Goal: Task Accomplishment & Management: Manage account settings

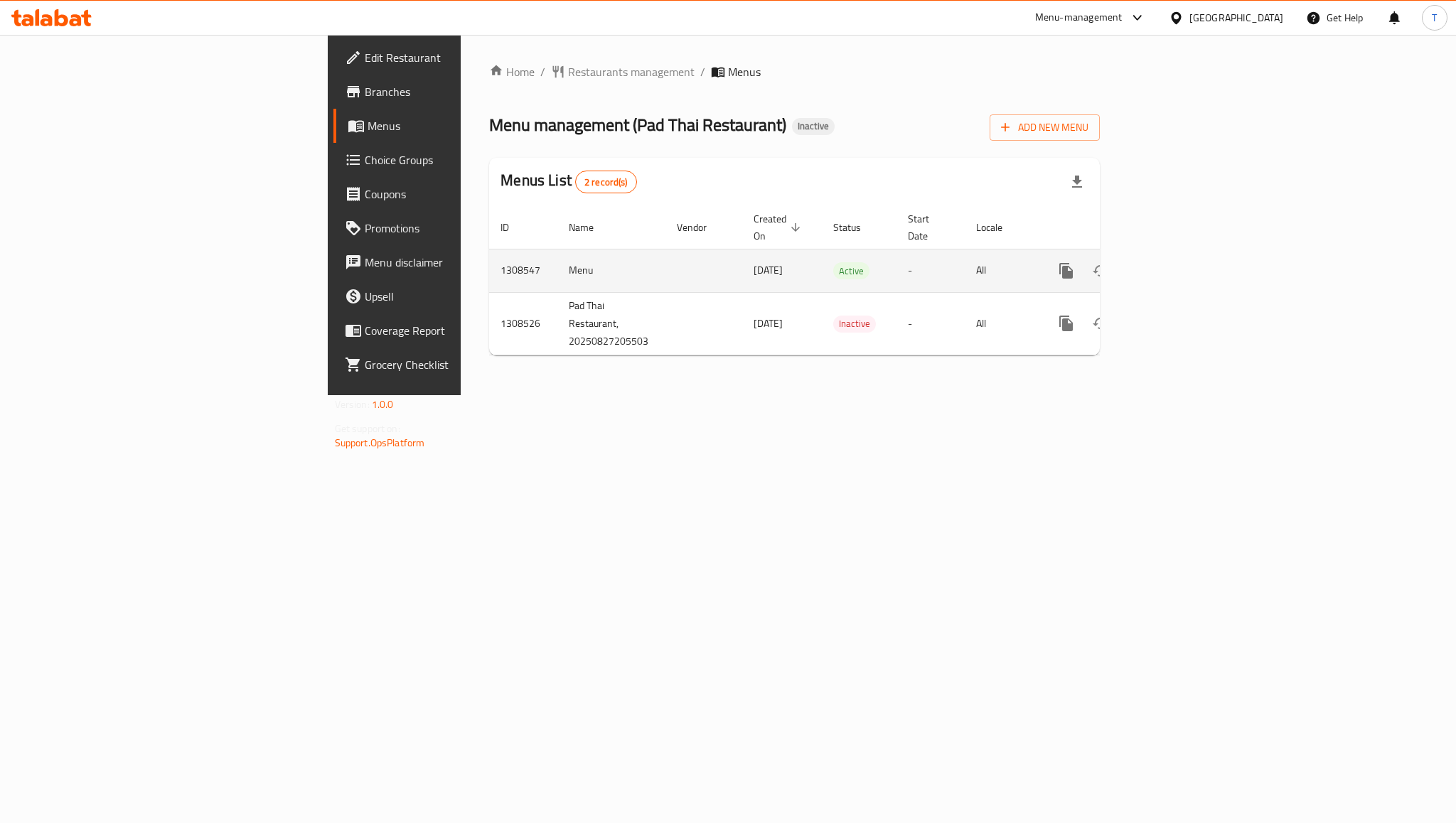
click at [1175, 264] on icon "enhanced table" at bounding box center [1168, 270] width 12 height 12
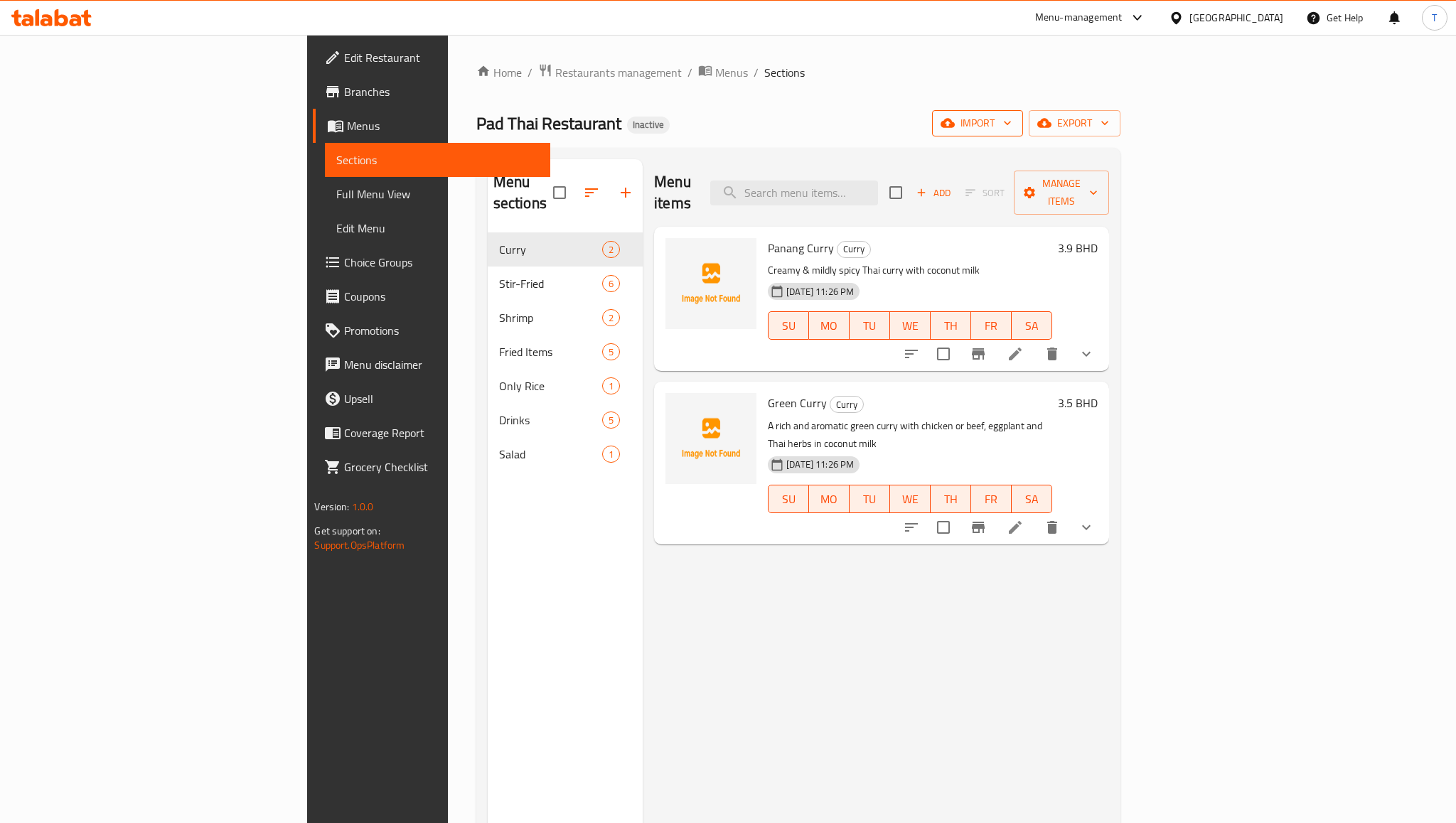
click at [1012, 125] on span "import" at bounding box center [977, 123] width 68 height 18
click at [1256, 224] on span "Bulk Image upload" at bounding box center [1305, 220] width 141 height 17
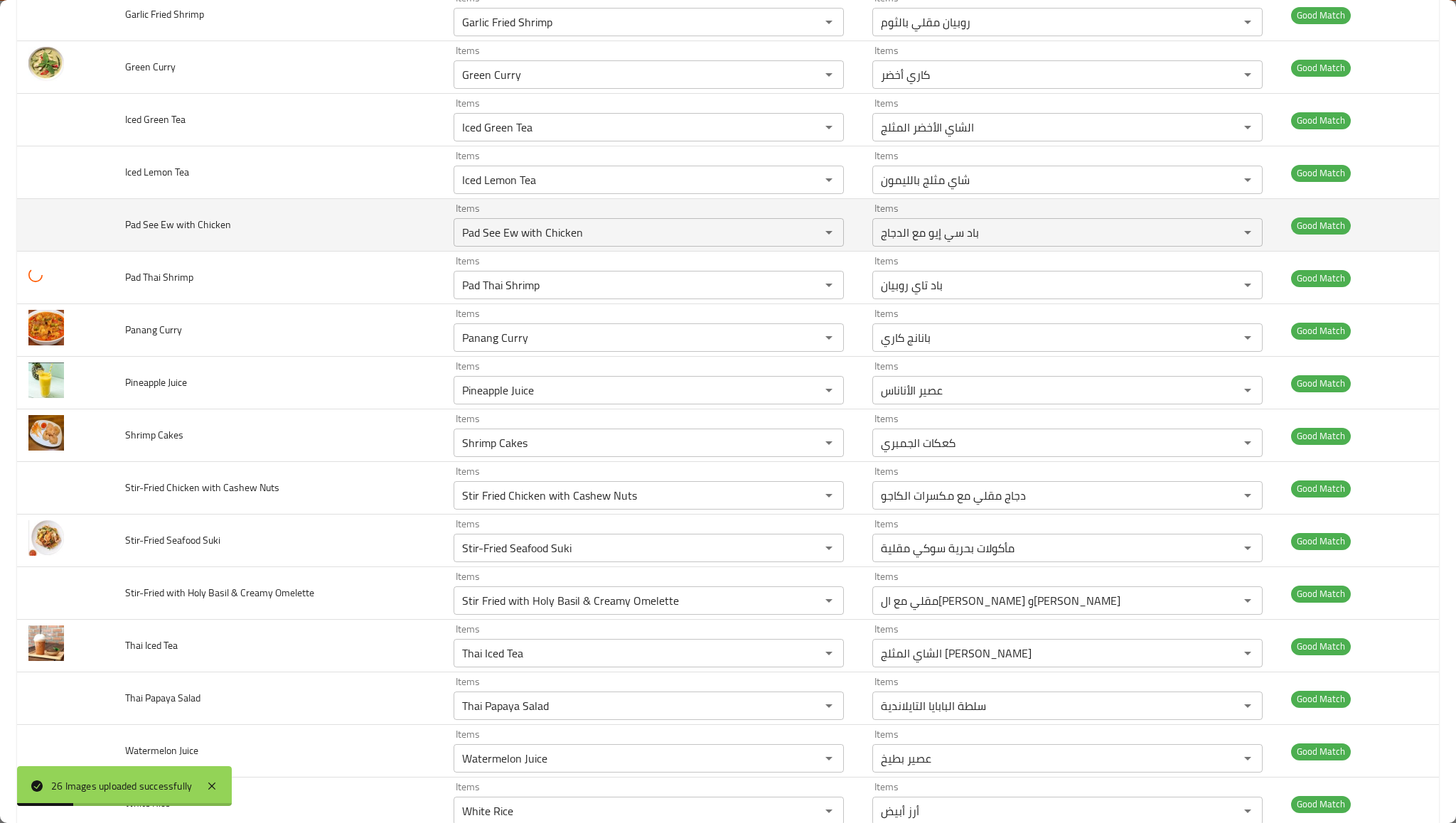
scroll to position [792, 0]
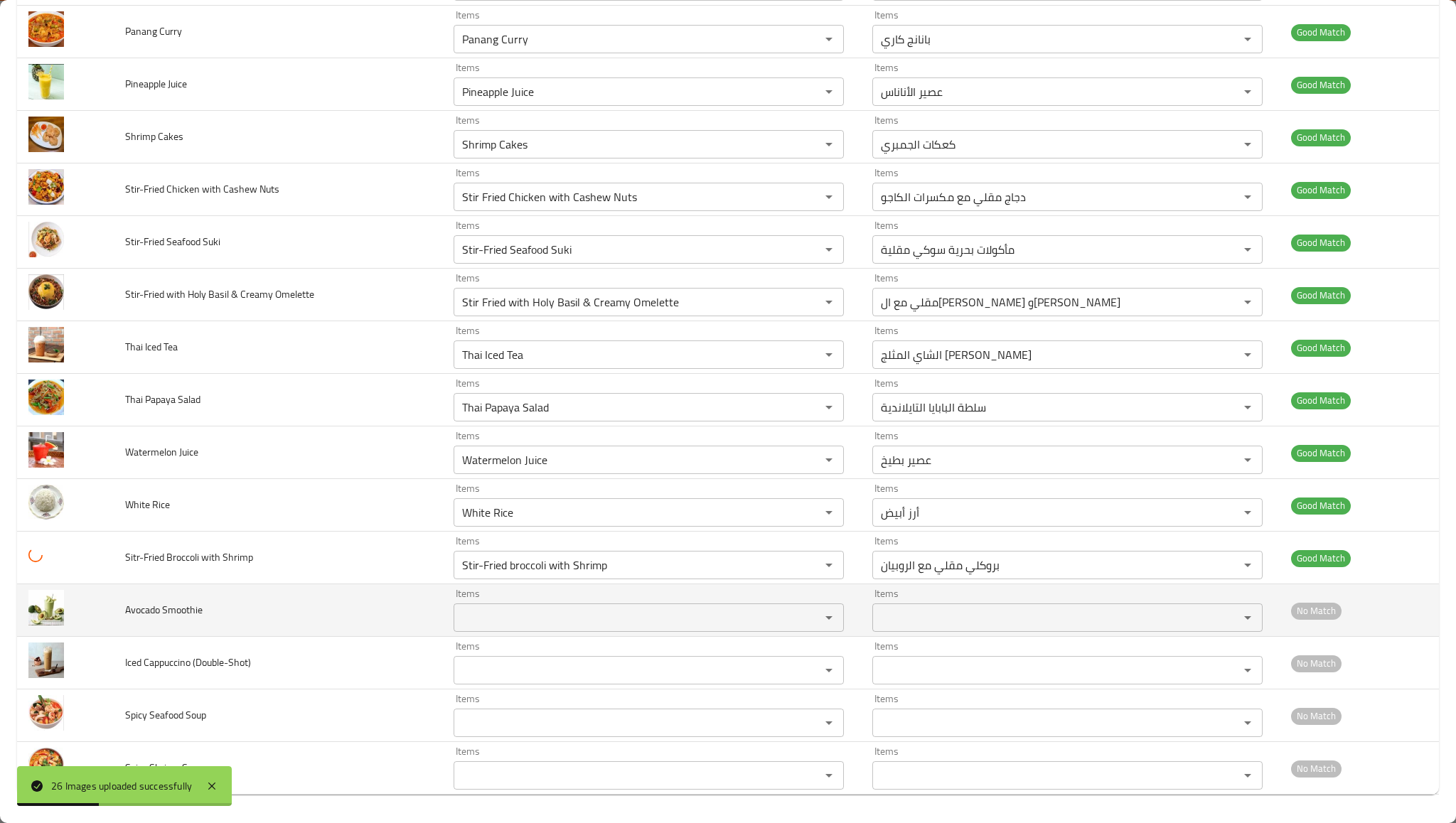
click at [527, 611] on Smoothie "Items" at bounding box center [628, 617] width 340 height 20
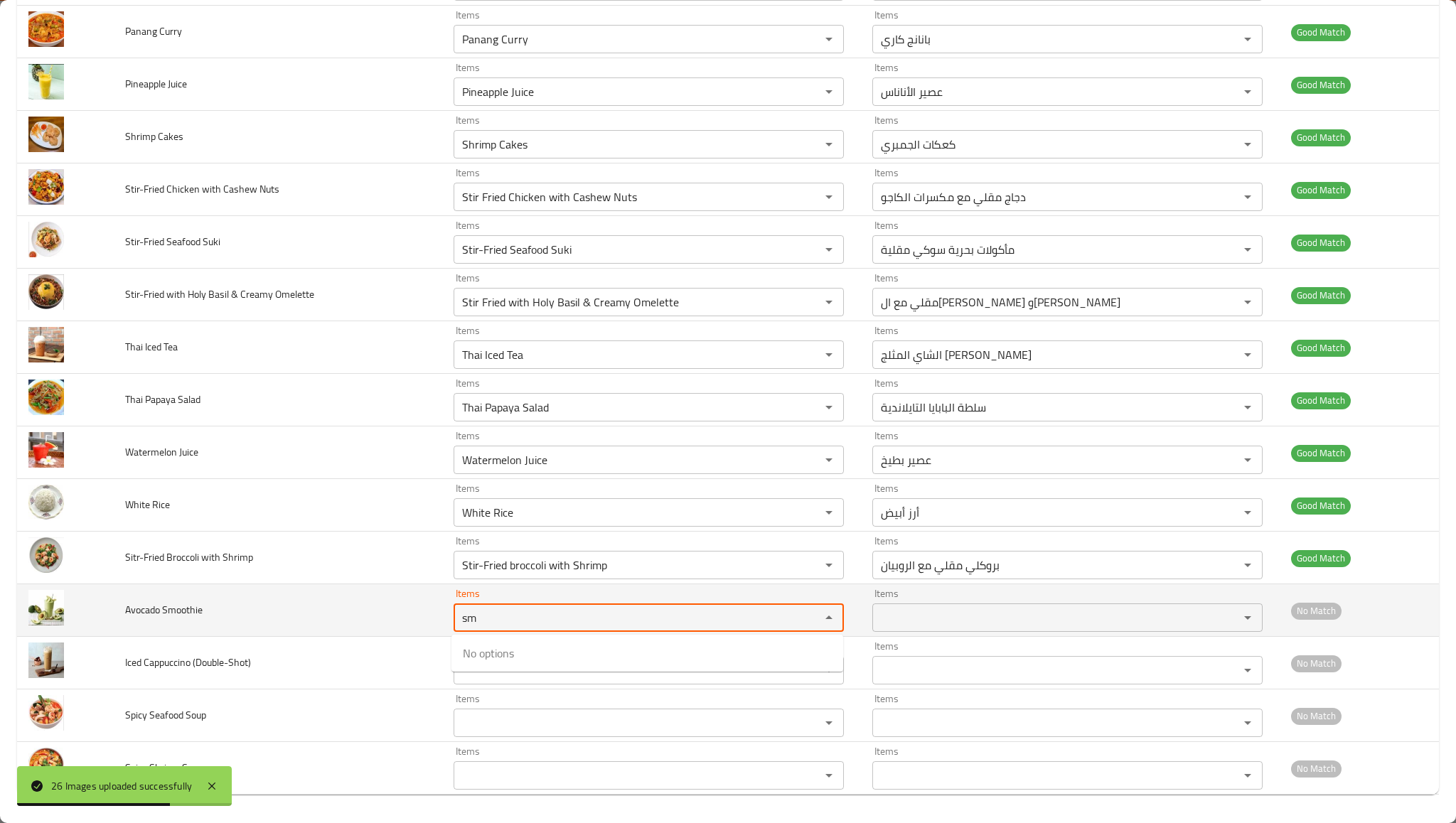
type Smoothie "s"
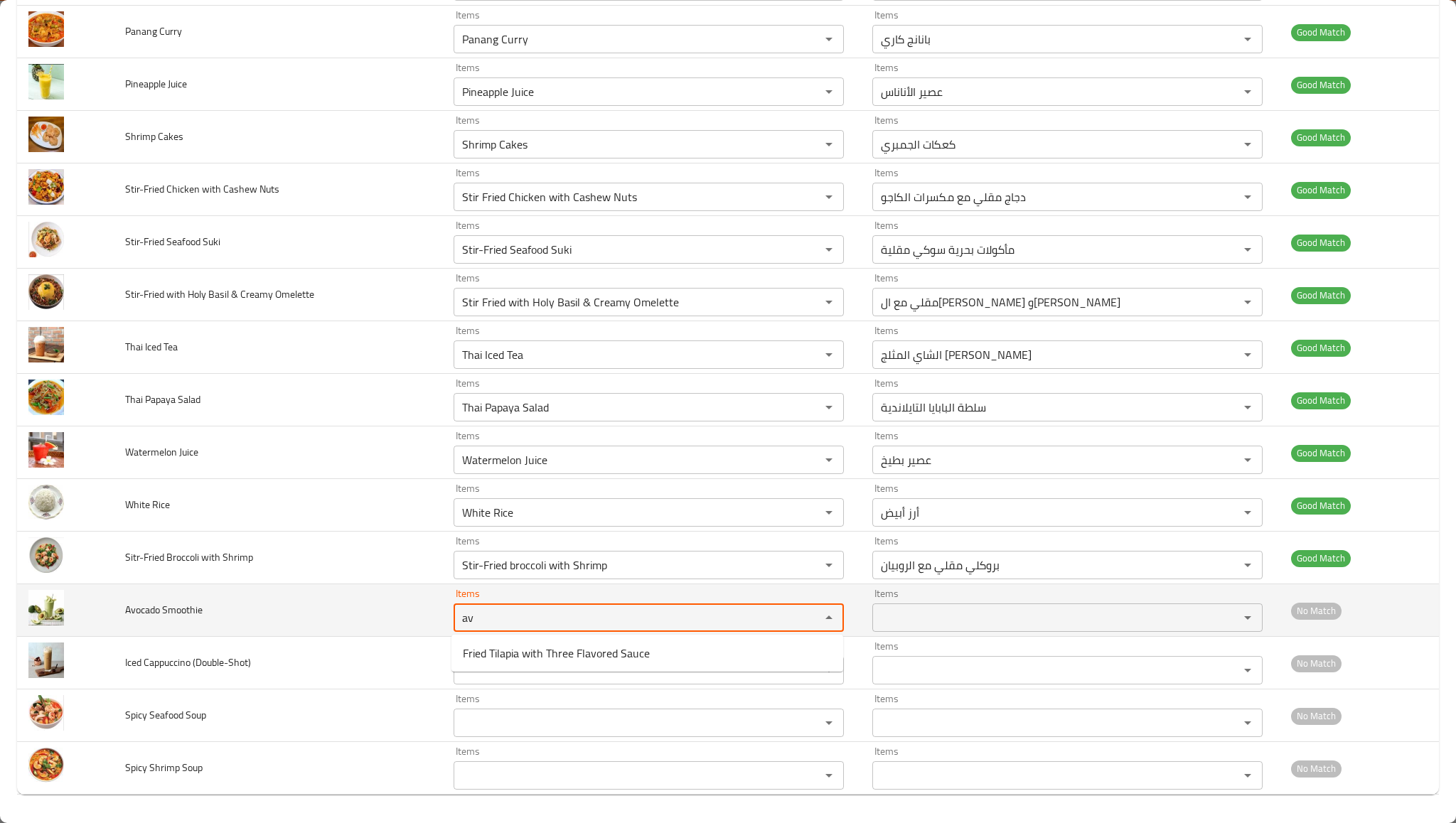
type Smoothie "a"
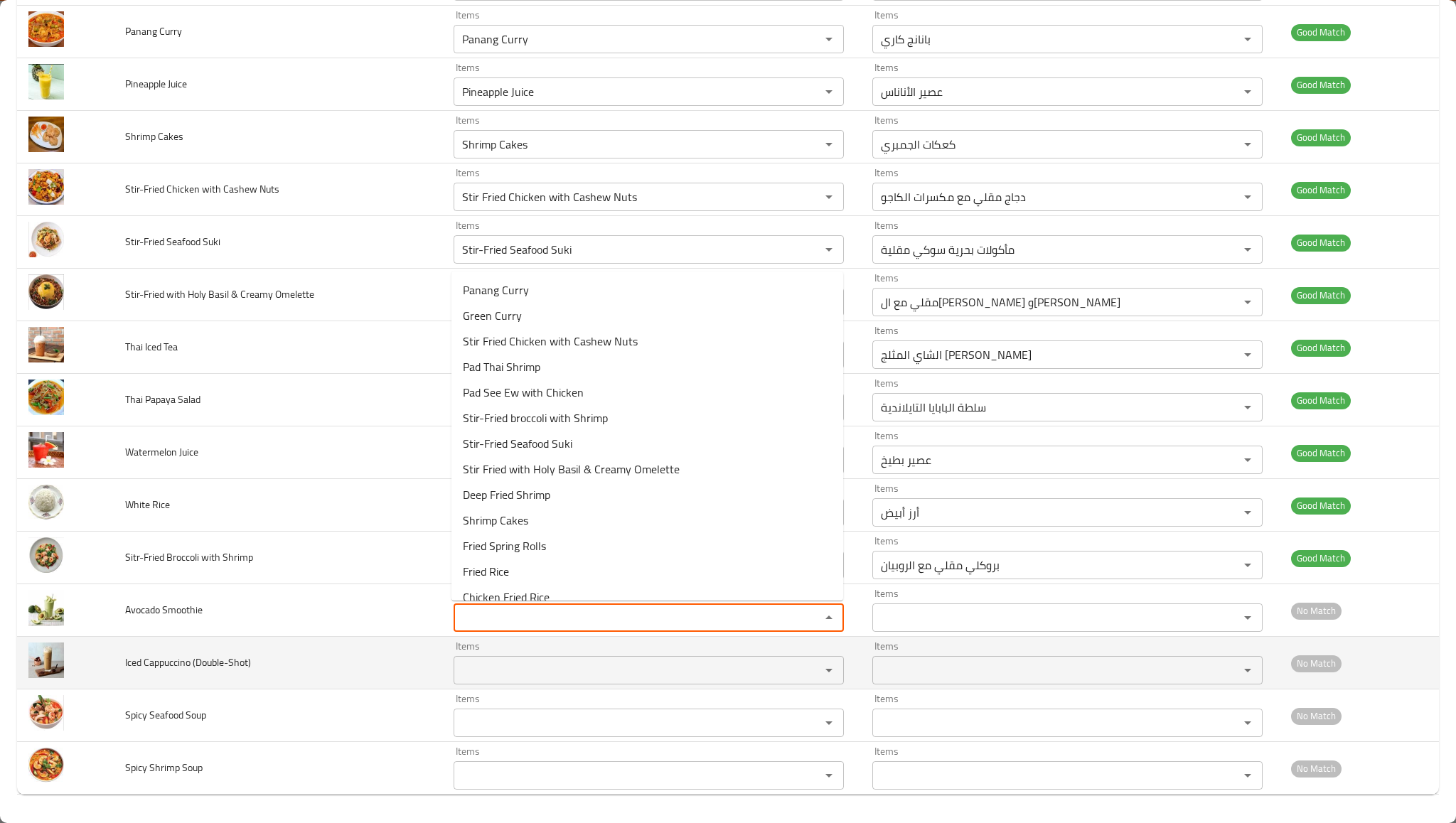
click at [543, 667] on \(Double-Shot\) "Items" at bounding box center [628, 670] width 340 height 20
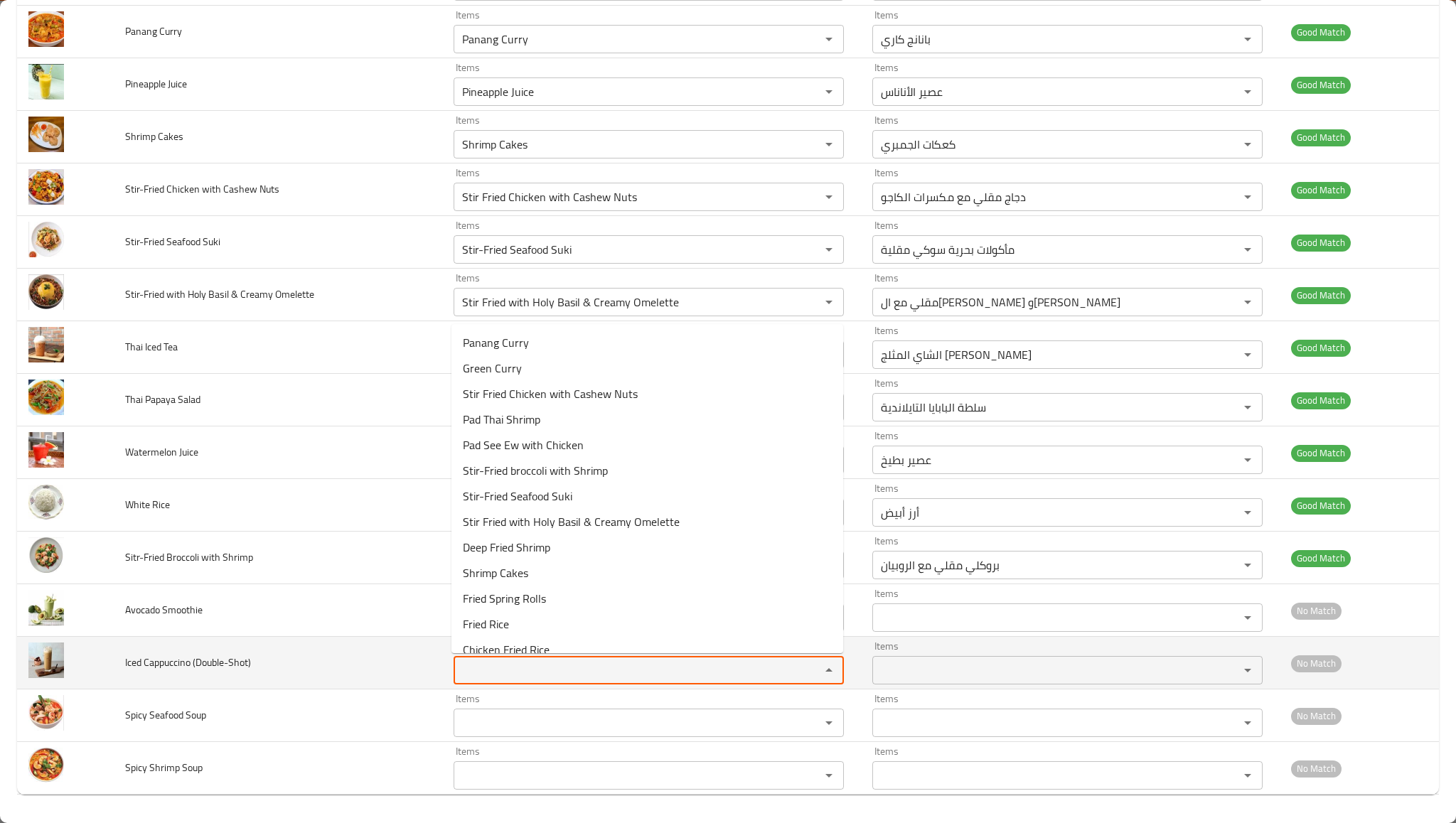
type \(Double-Shot\) "a"
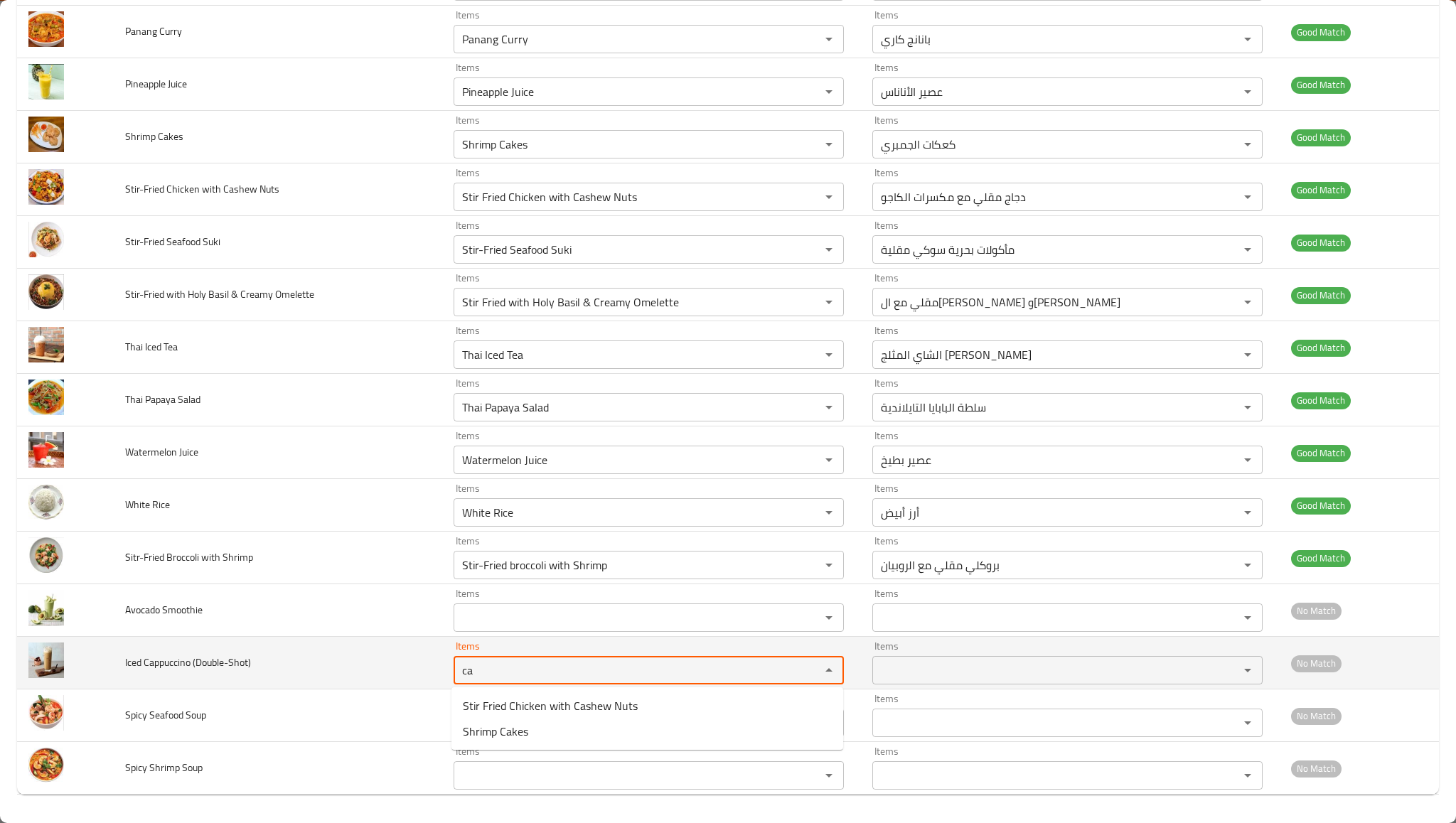
type \(Double-Shot\) "c"
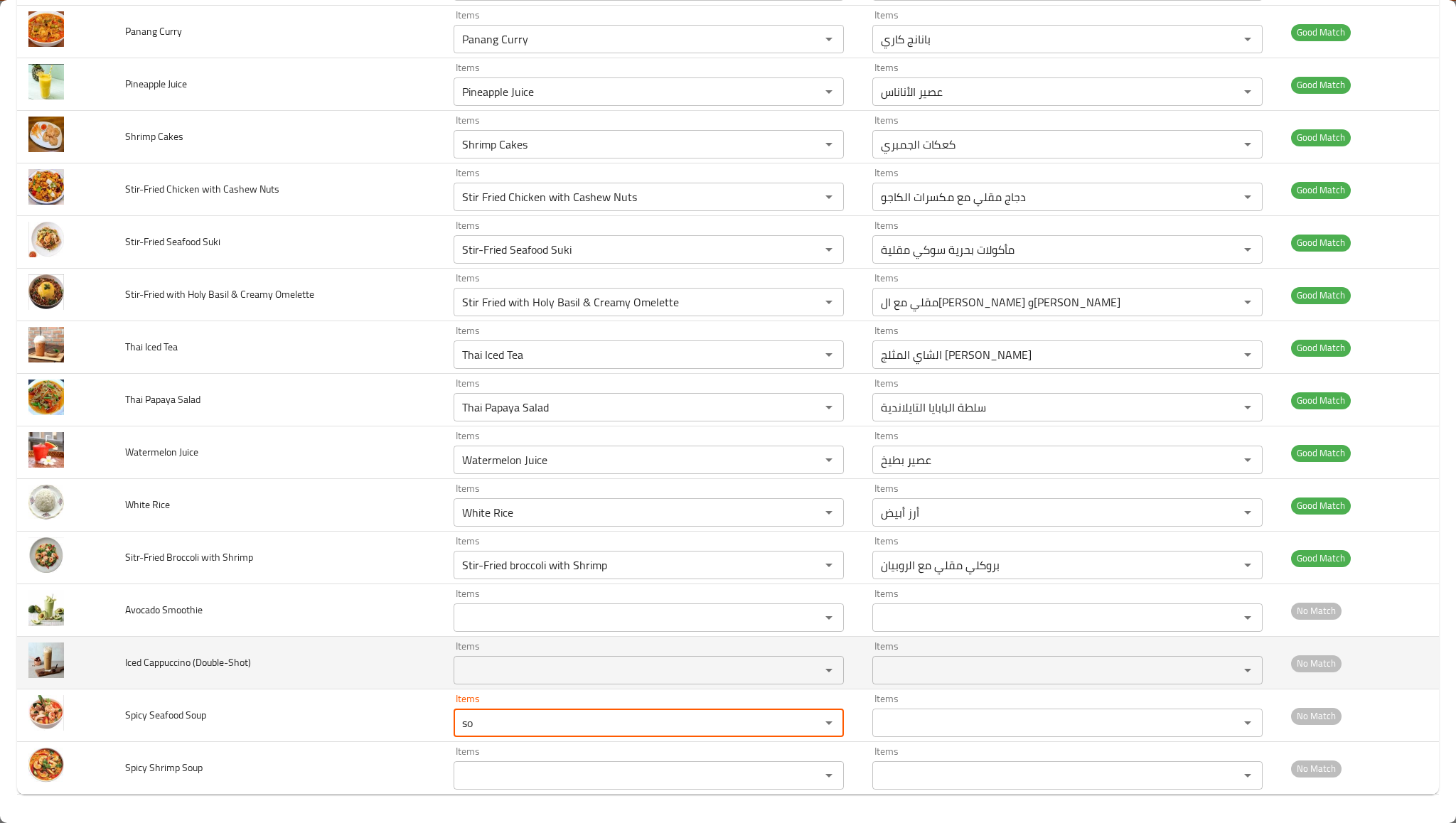
type Soup "s"
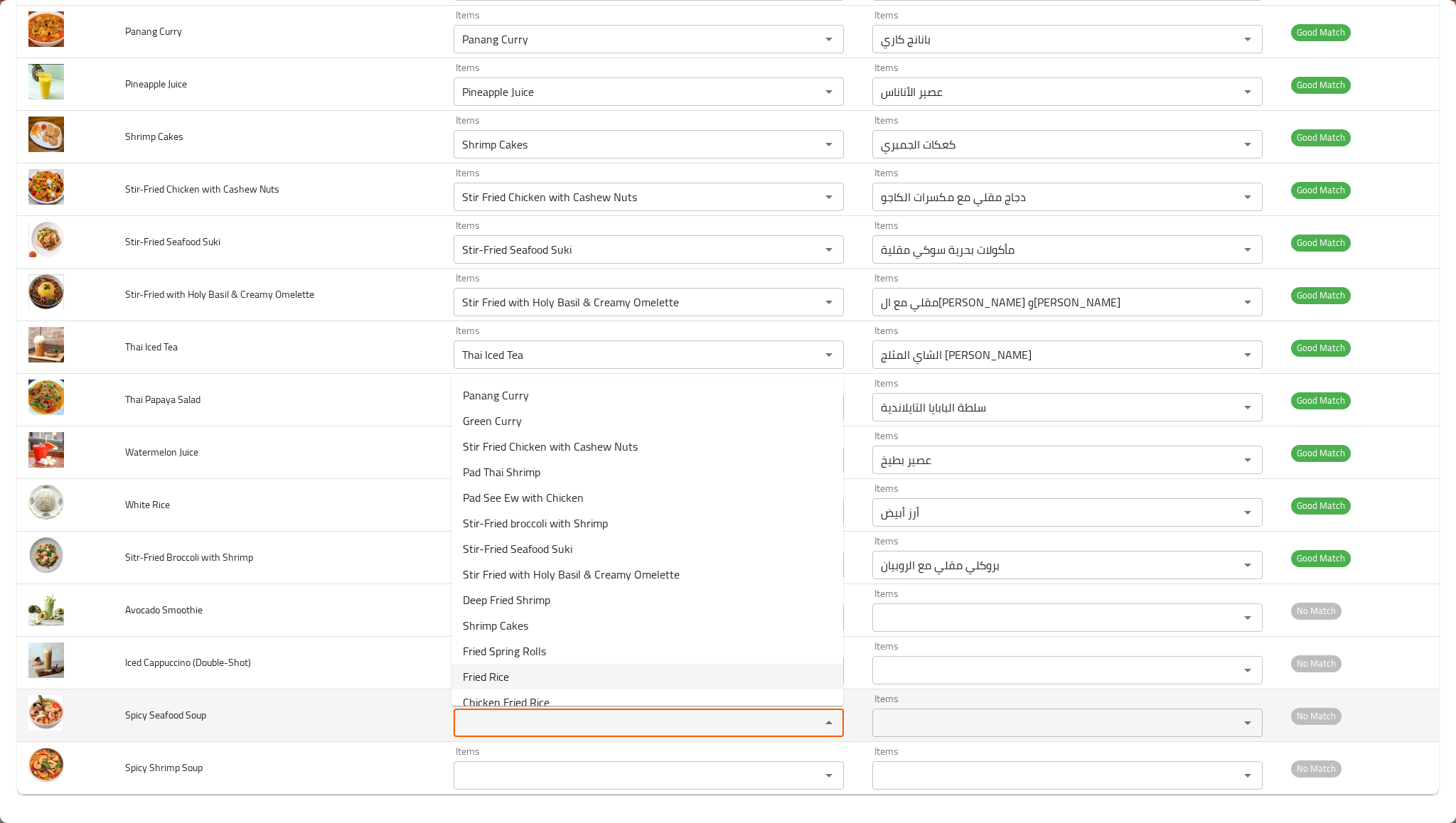
click at [375, 712] on td "Spicy Seafood Soup" at bounding box center [278, 716] width 329 height 53
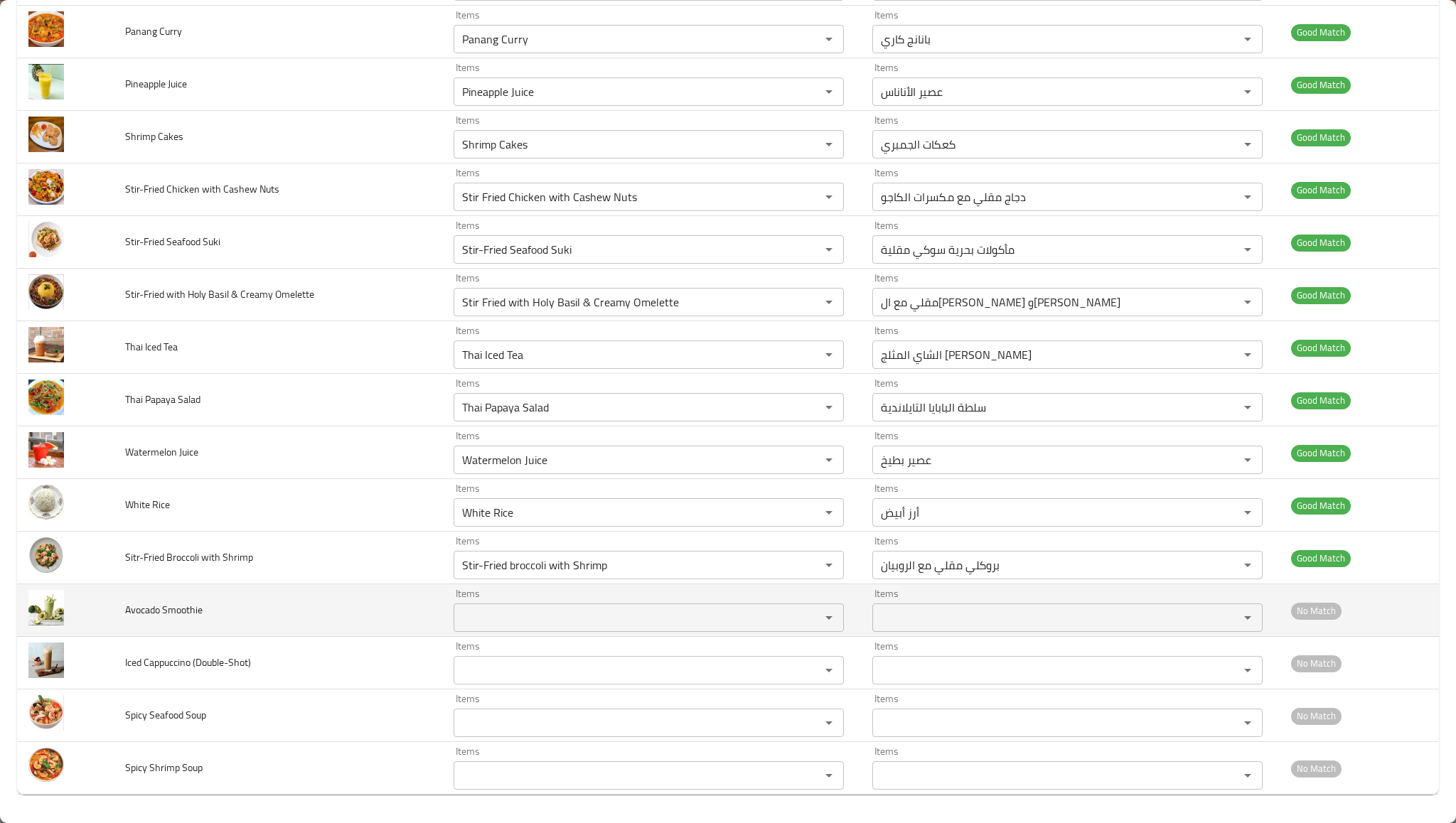
click at [134, 608] on span "Avocado Smoothie" at bounding box center [164, 609] width 78 height 18
copy span "Avocado Smoothie"
click at [134, 608] on span "Avocado Smoothie" at bounding box center [164, 609] width 78 height 18
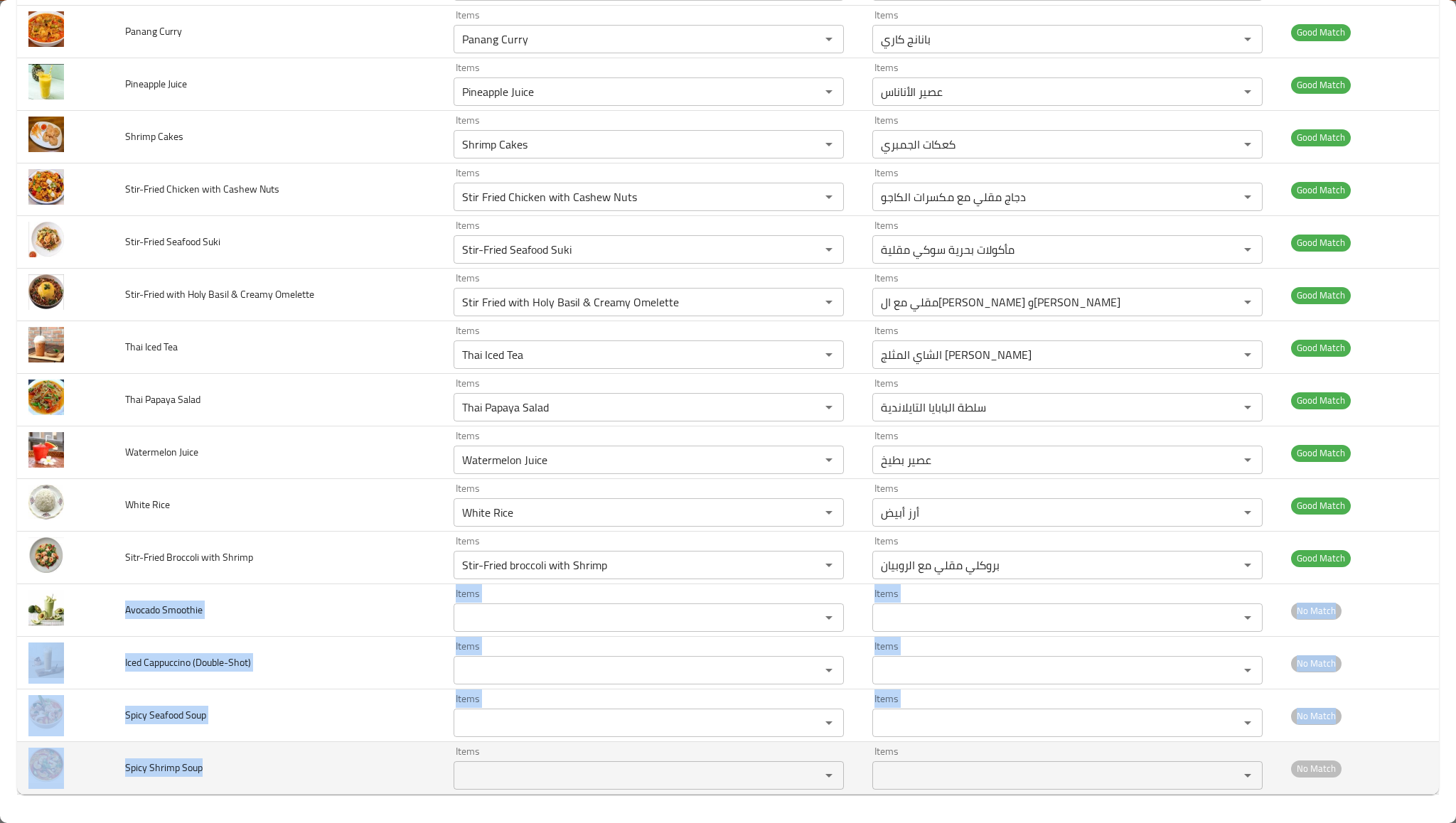
drag, startPoint x: 121, startPoint y: 609, endPoint x: 237, endPoint y: 774, distance: 201.7
click at [237, 774] on tbody "Chicken Fried Rice Items Chicken Fried Rice Items Items أرز مقلي بالدجاج Items …" at bounding box center [728, 111] width 1422 height 1368
copy tbody "Avocado Smoothie Items Items Items Items No Match Iced Cappuccino (Double-Shot)…"
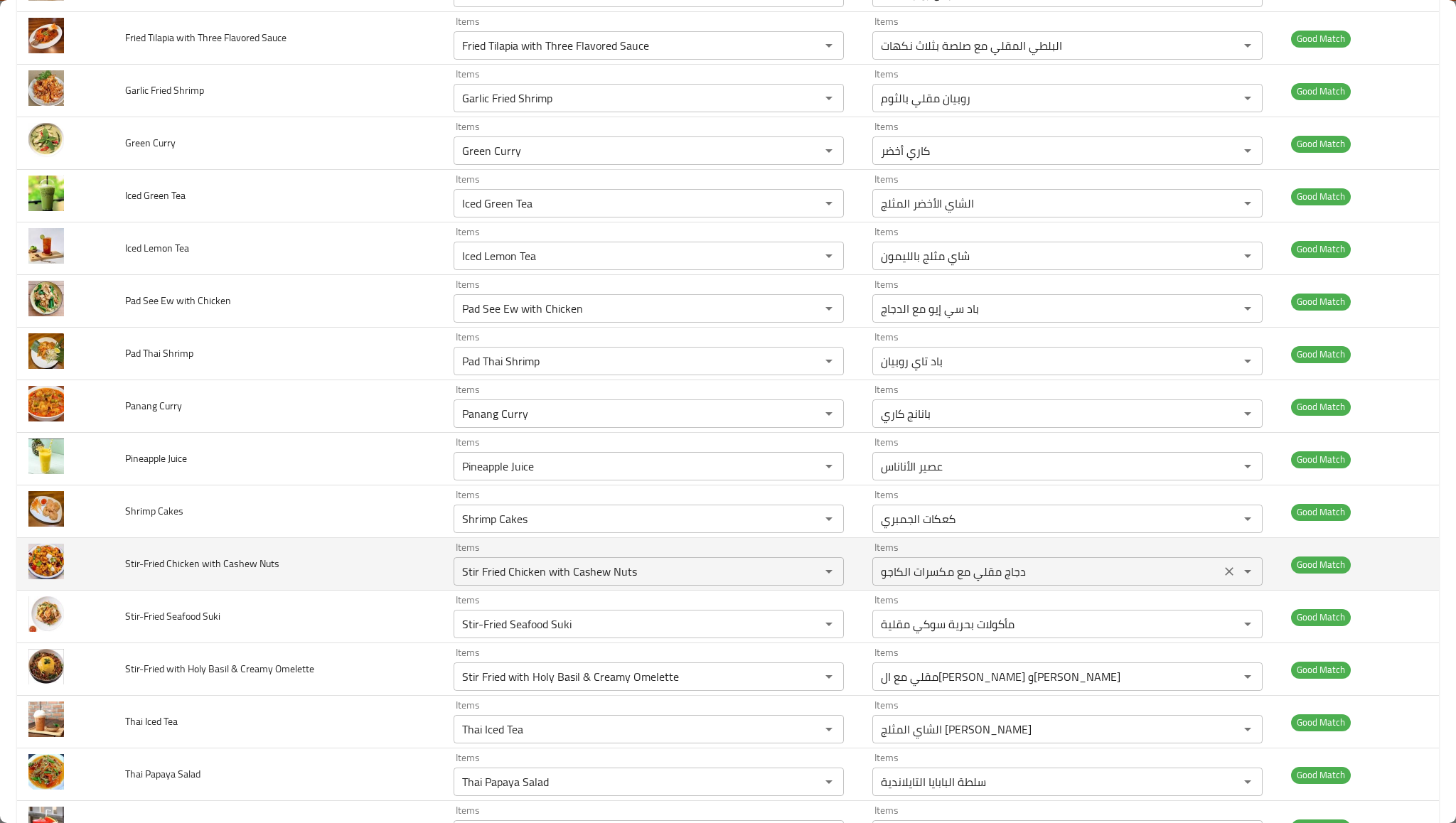
scroll to position [0, 0]
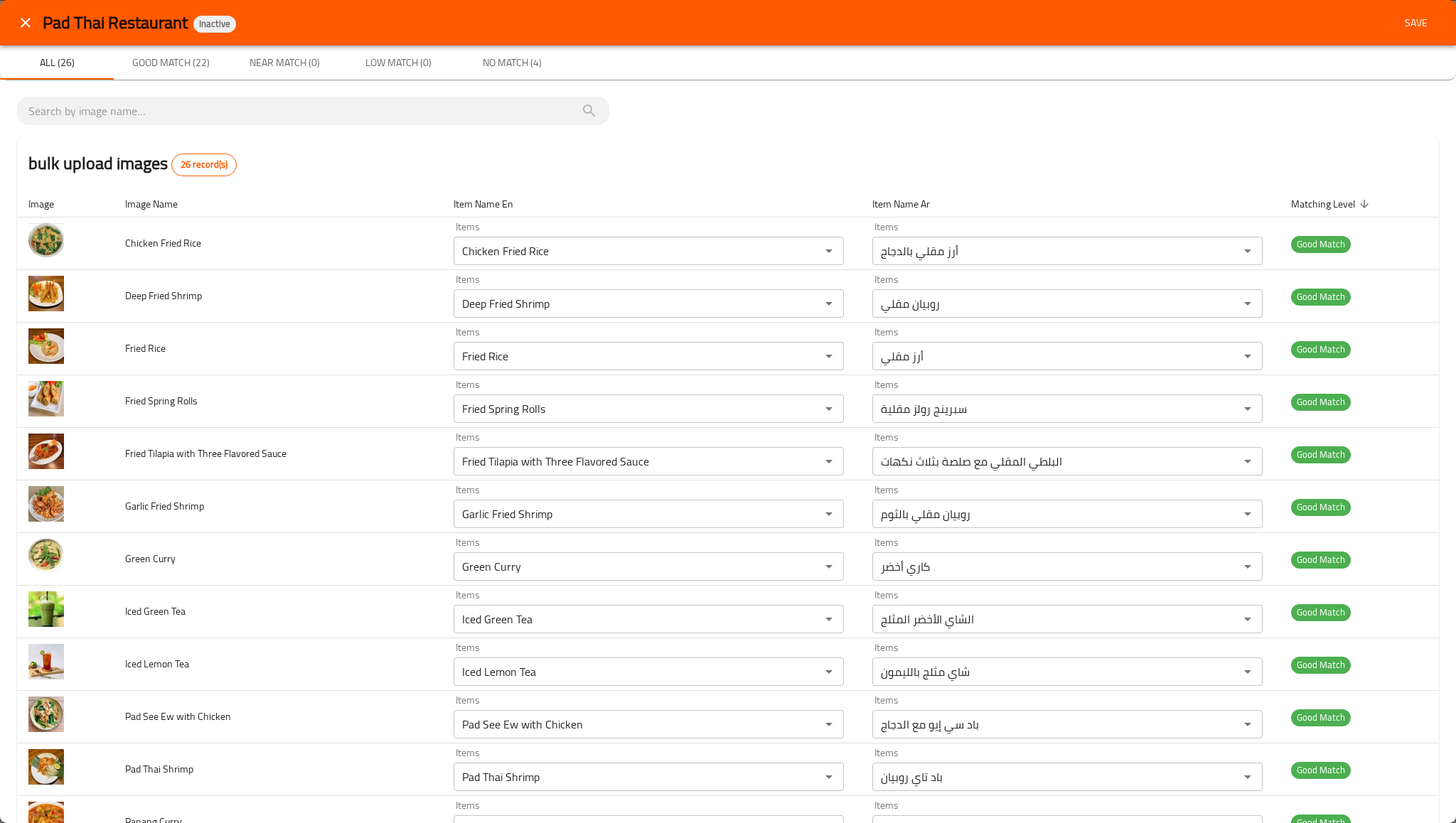
click at [1415, 26] on span "Save" at bounding box center [1416, 23] width 34 height 18
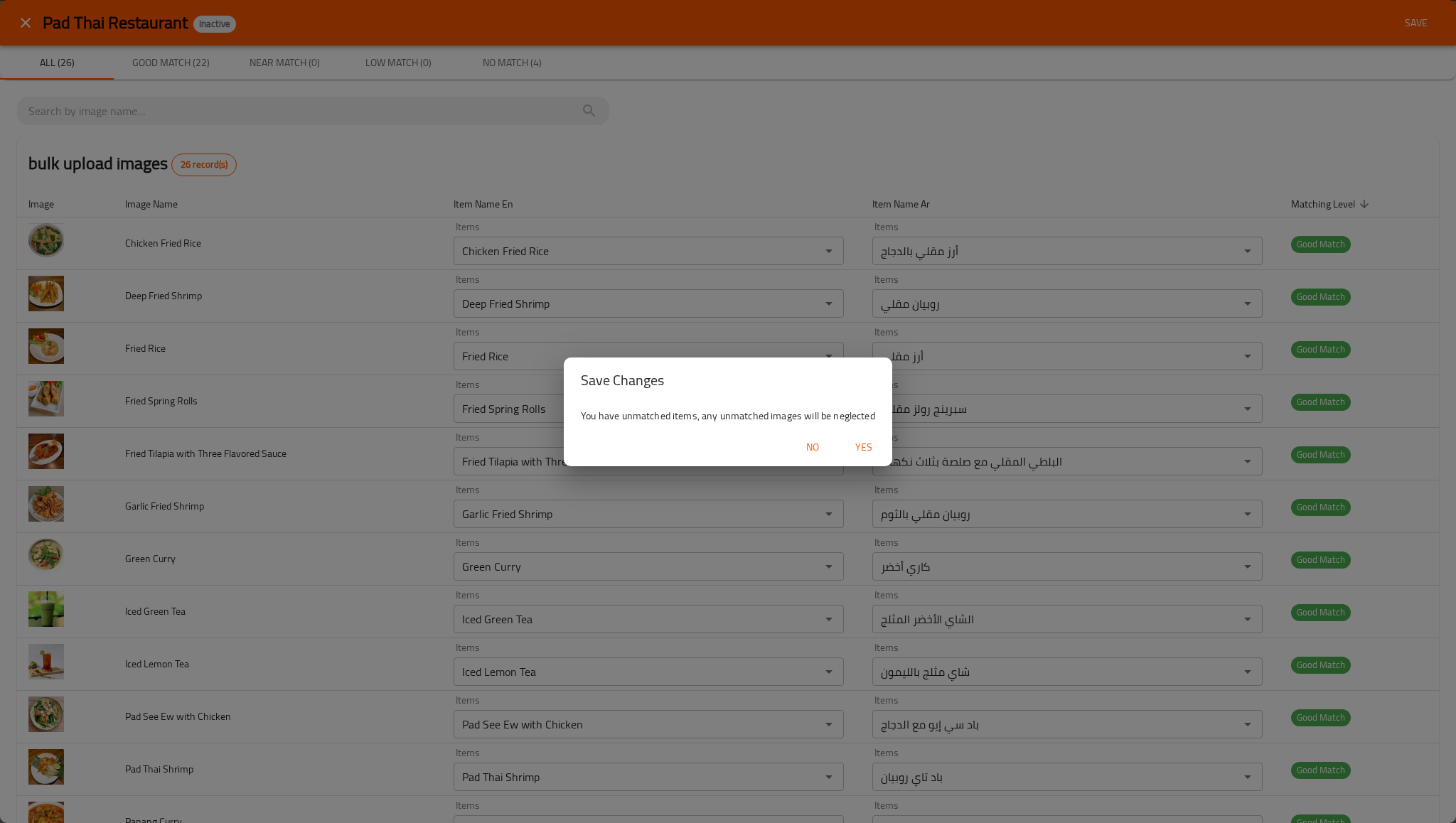
click at [868, 444] on span "Yes" at bounding box center [863, 447] width 34 height 18
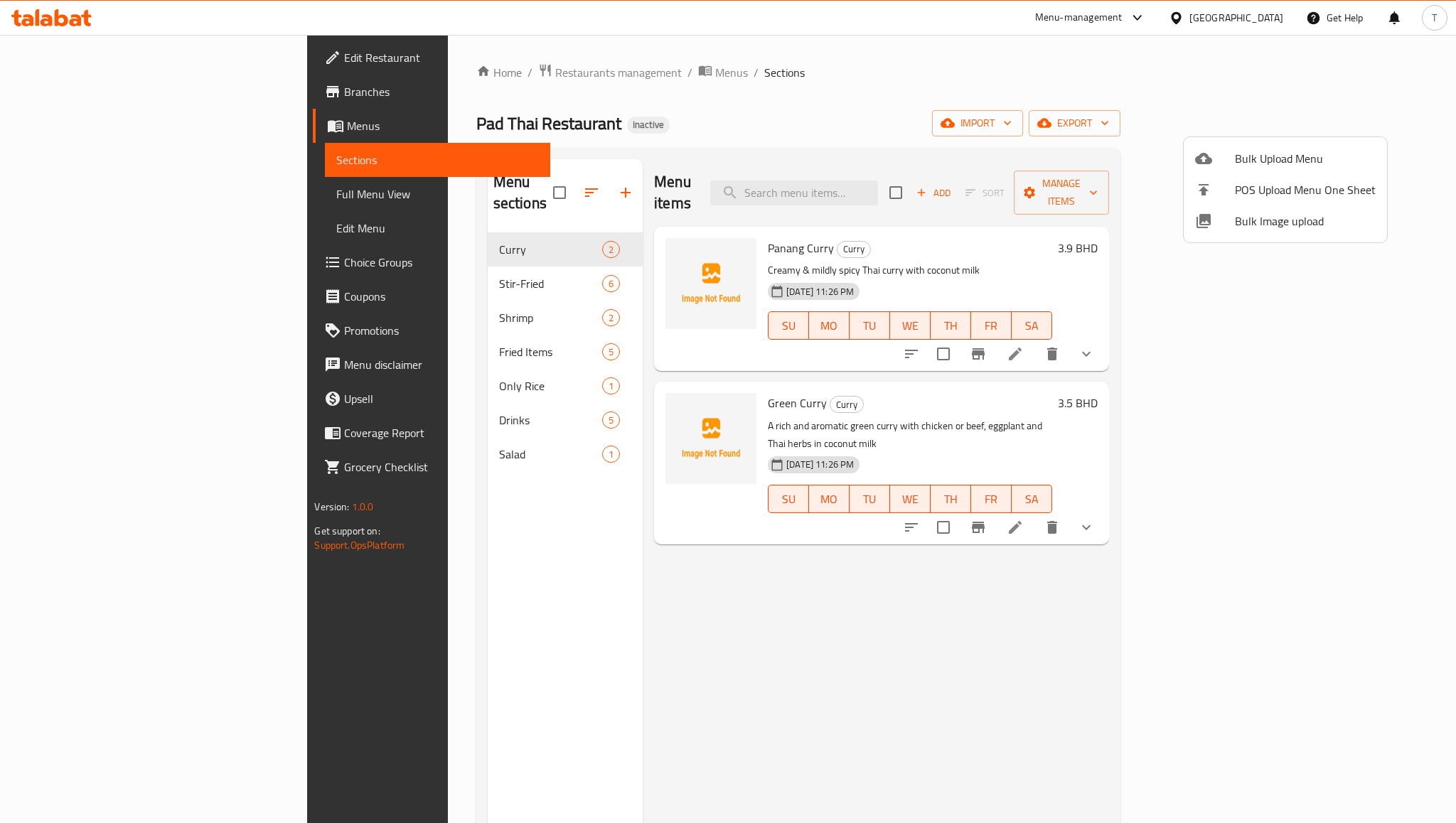
click at [109, 207] on div at bounding box center [728, 411] width 1456 height 823
click at [336, 198] on span "Full Menu View" at bounding box center [437, 193] width 203 height 17
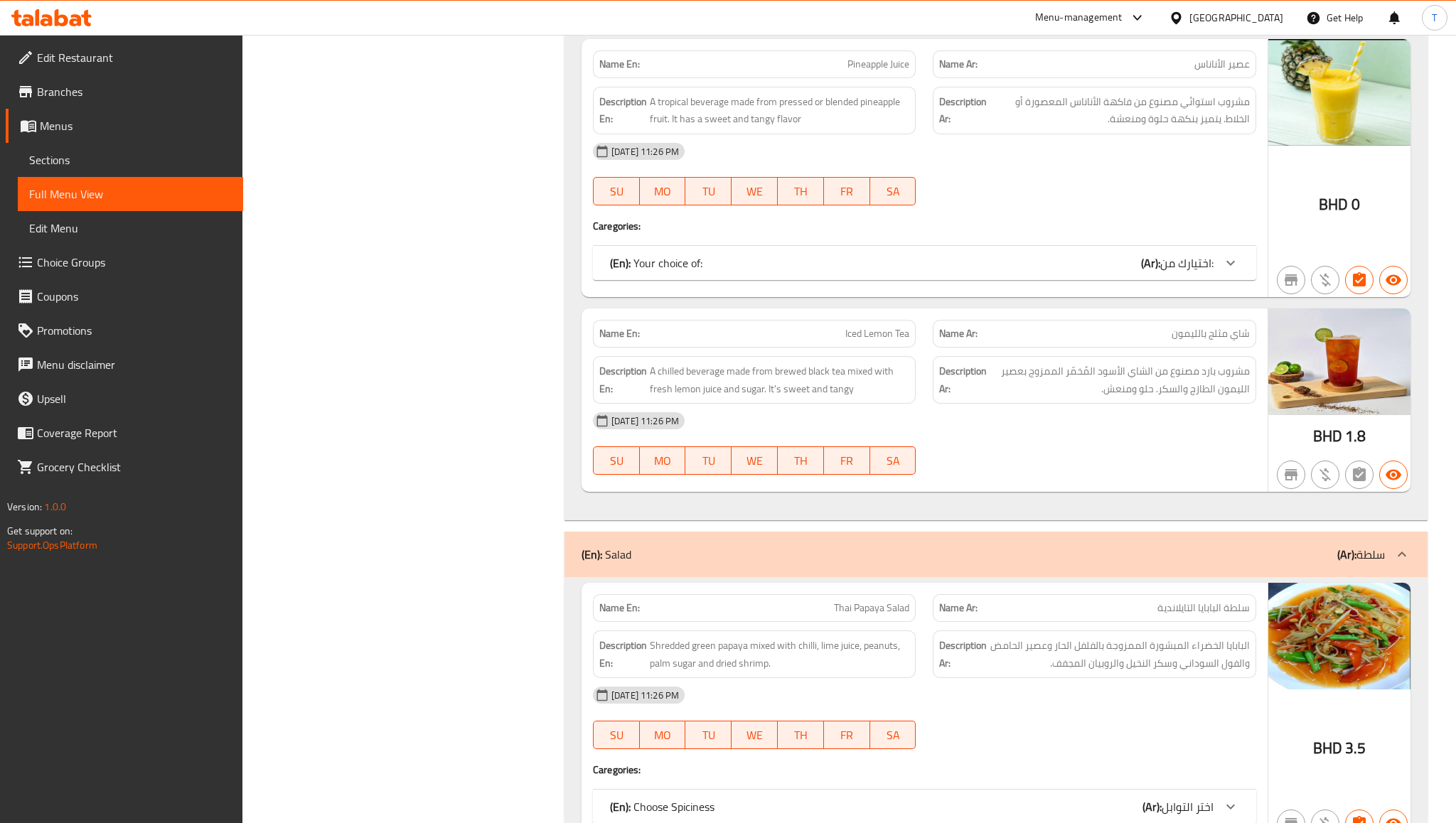
scroll to position [4510, 0]
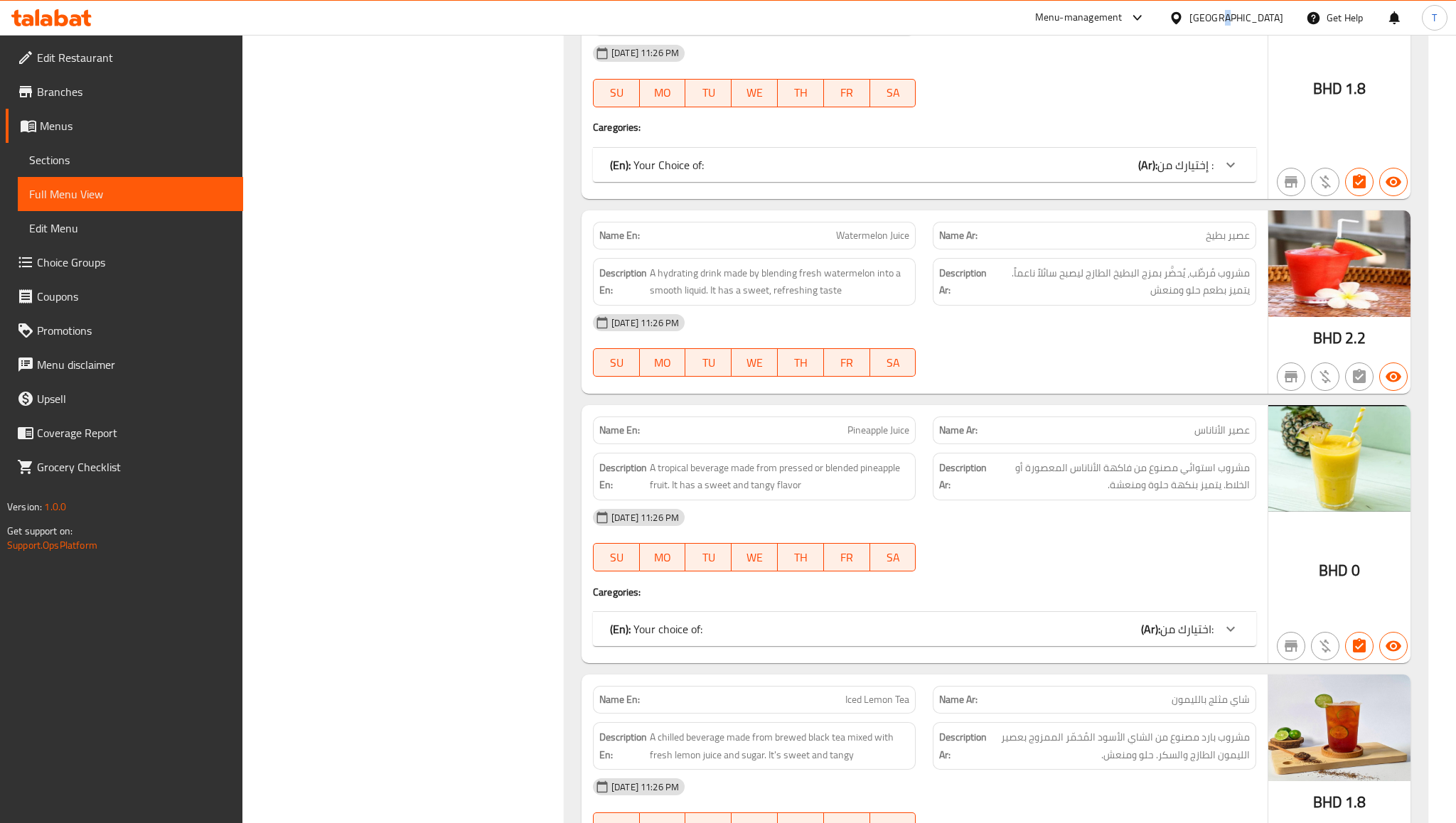
click at [1277, 13] on div "[GEOGRAPHIC_DATA]" at bounding box center [1226, 18] width 137 height 34
click at [1276, 13] on div "[GEOGRAPHIC_DATA]" at bounding box center [1236, 18] width 94 height 15
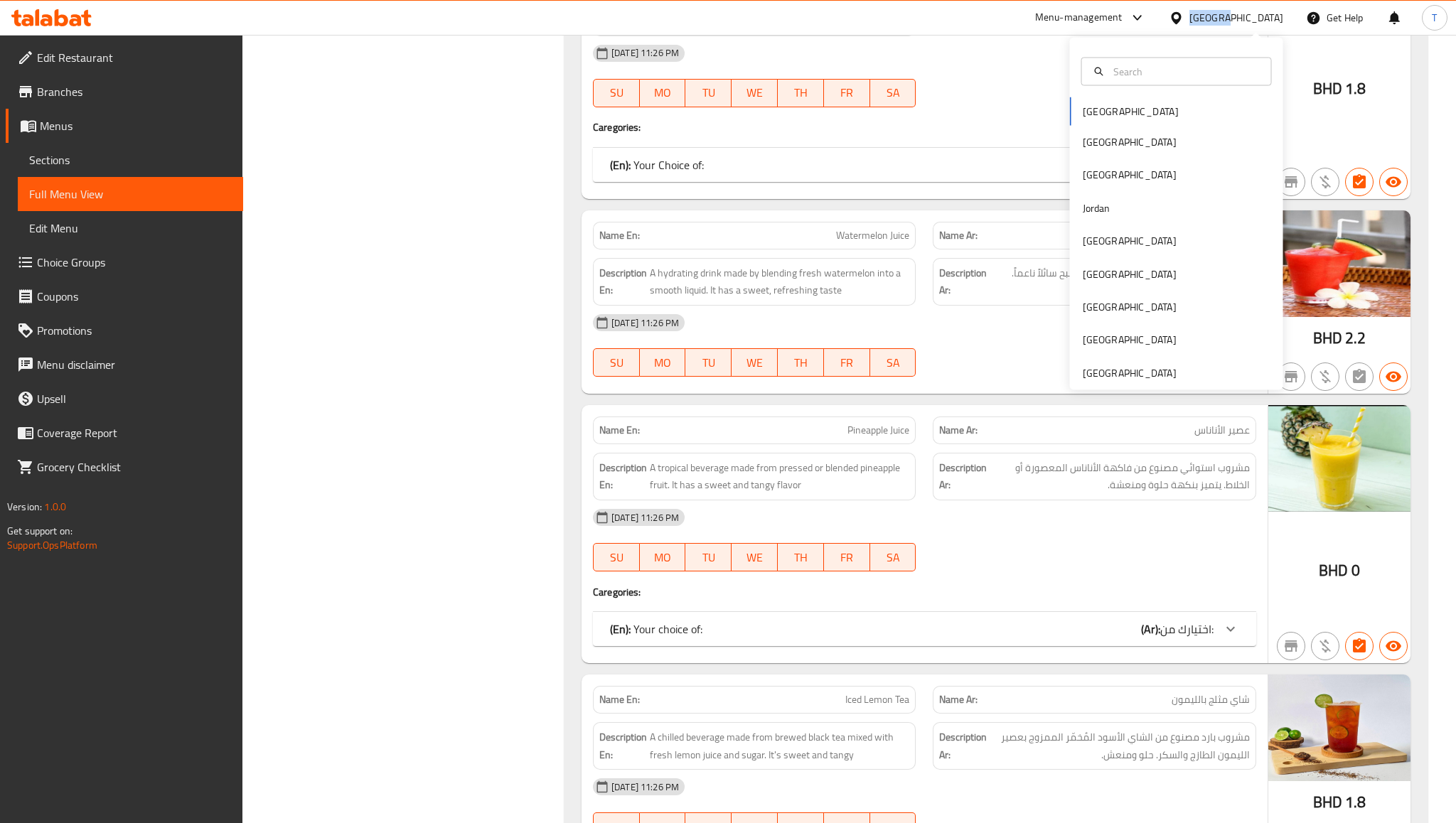
click at [1276, 13] on div "[GEOGRAPHIC_DATA]" at bounding box center [1236, 18] width 94 height 15
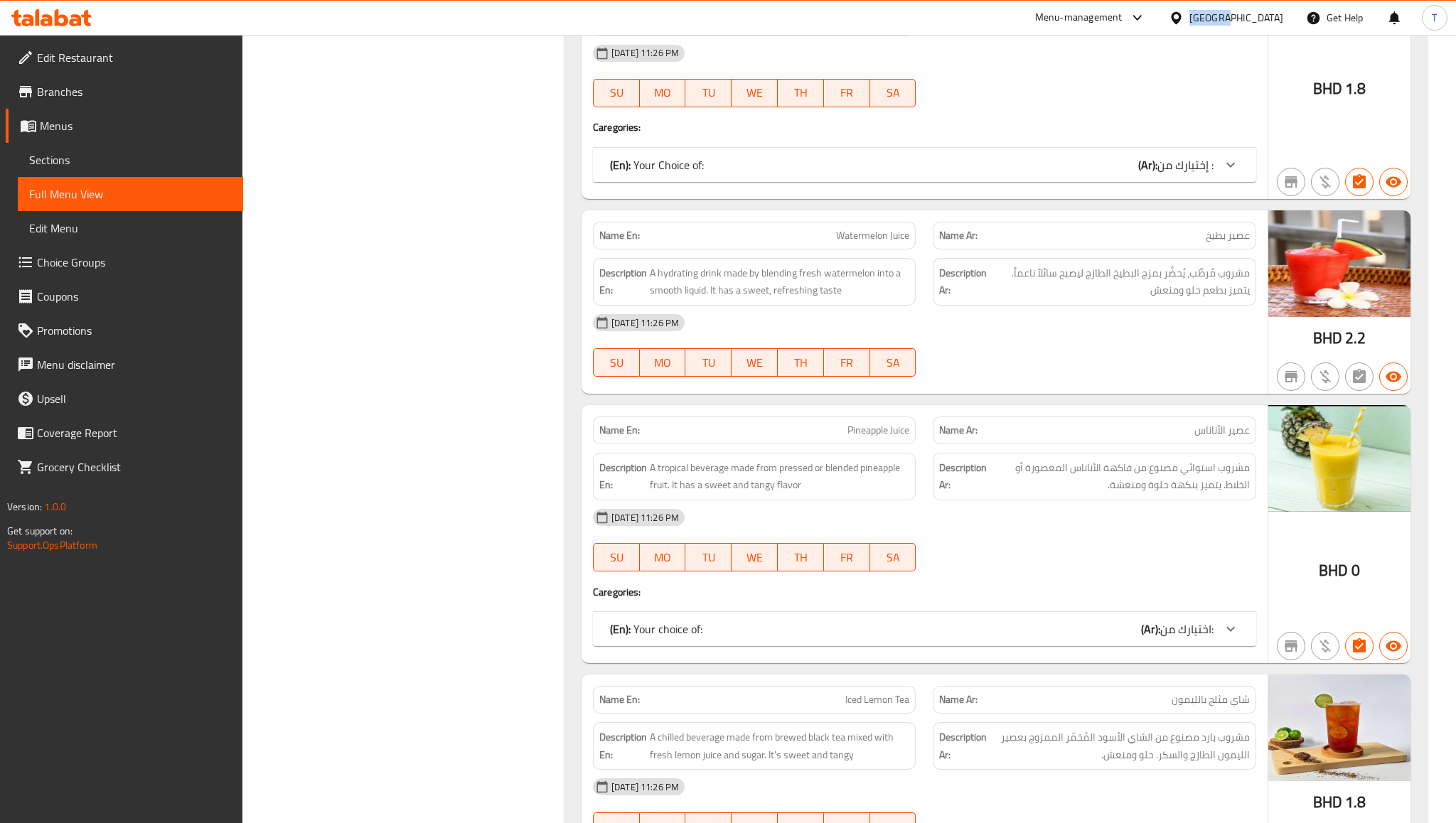
click at [1276, 13] on div "[GEOGRAPHIC_DATA]" at bounding box center [1236, 18] width 94 height 15
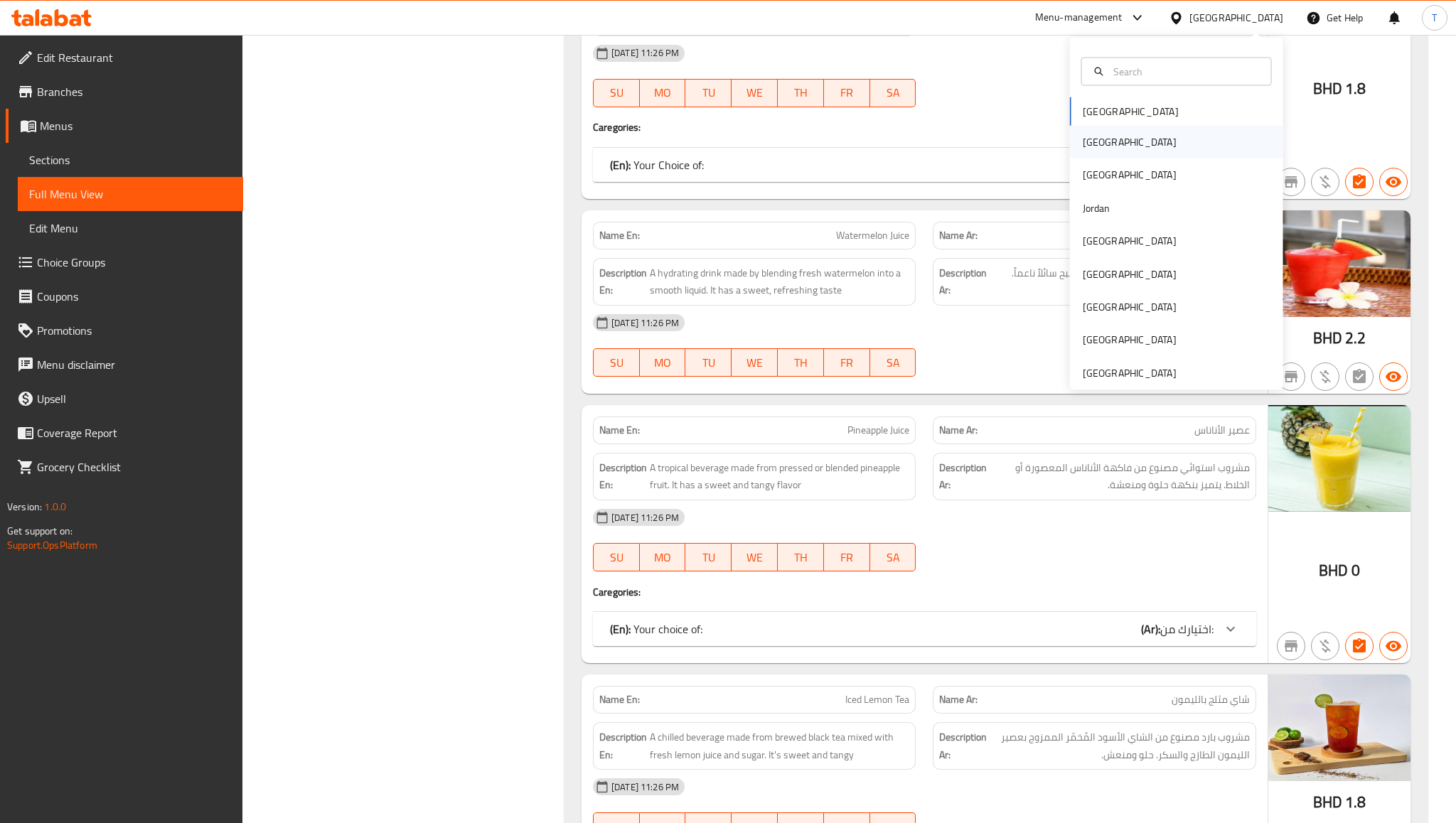
click at [1132, 144] on div "[GEOGRAPHIC_DATA]" at bounding box center [1176, 142] width 213 height 33
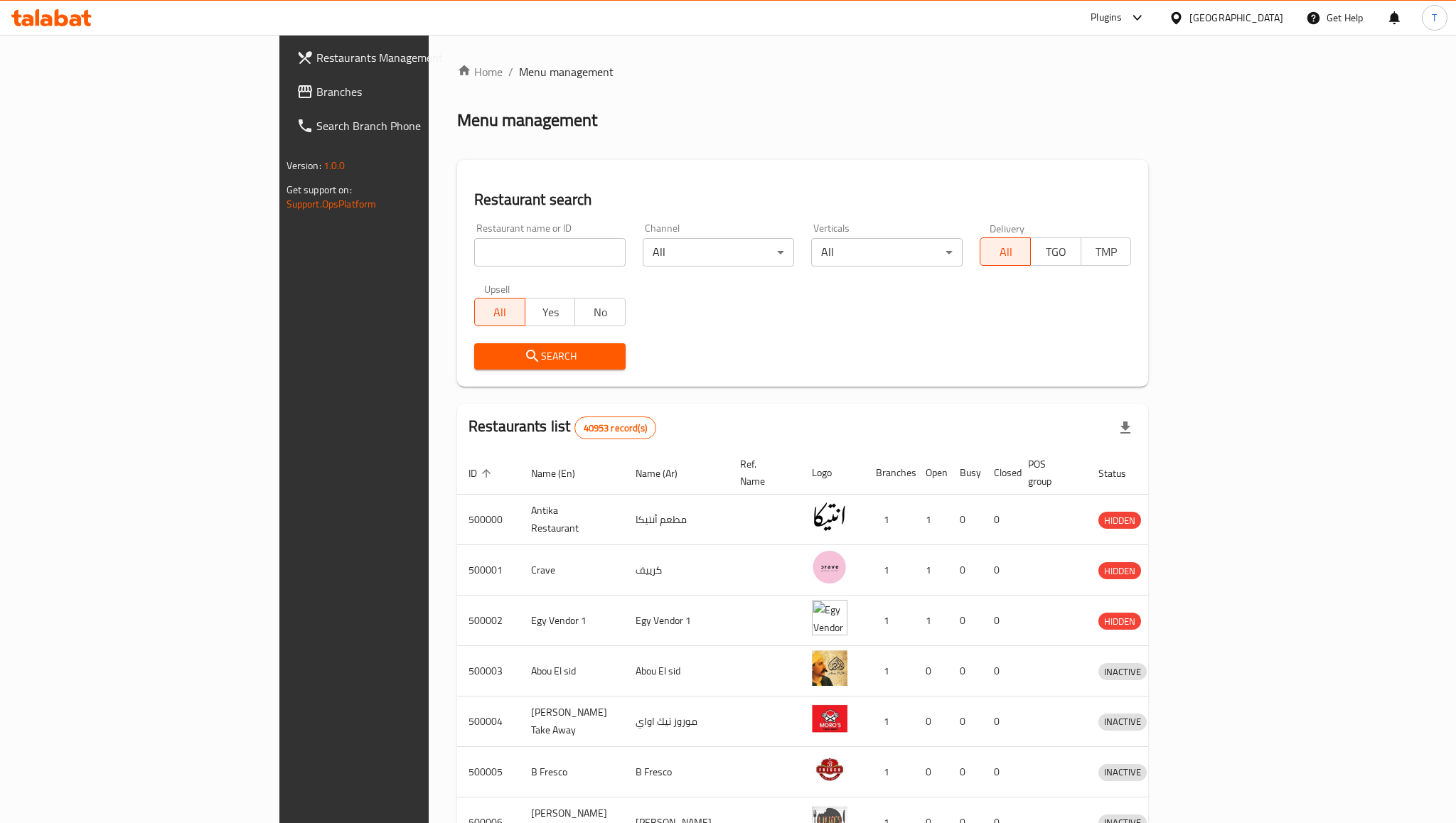
click at [316, 91] on span "Branches" at bounding box center [414, 92] width 195 height 17
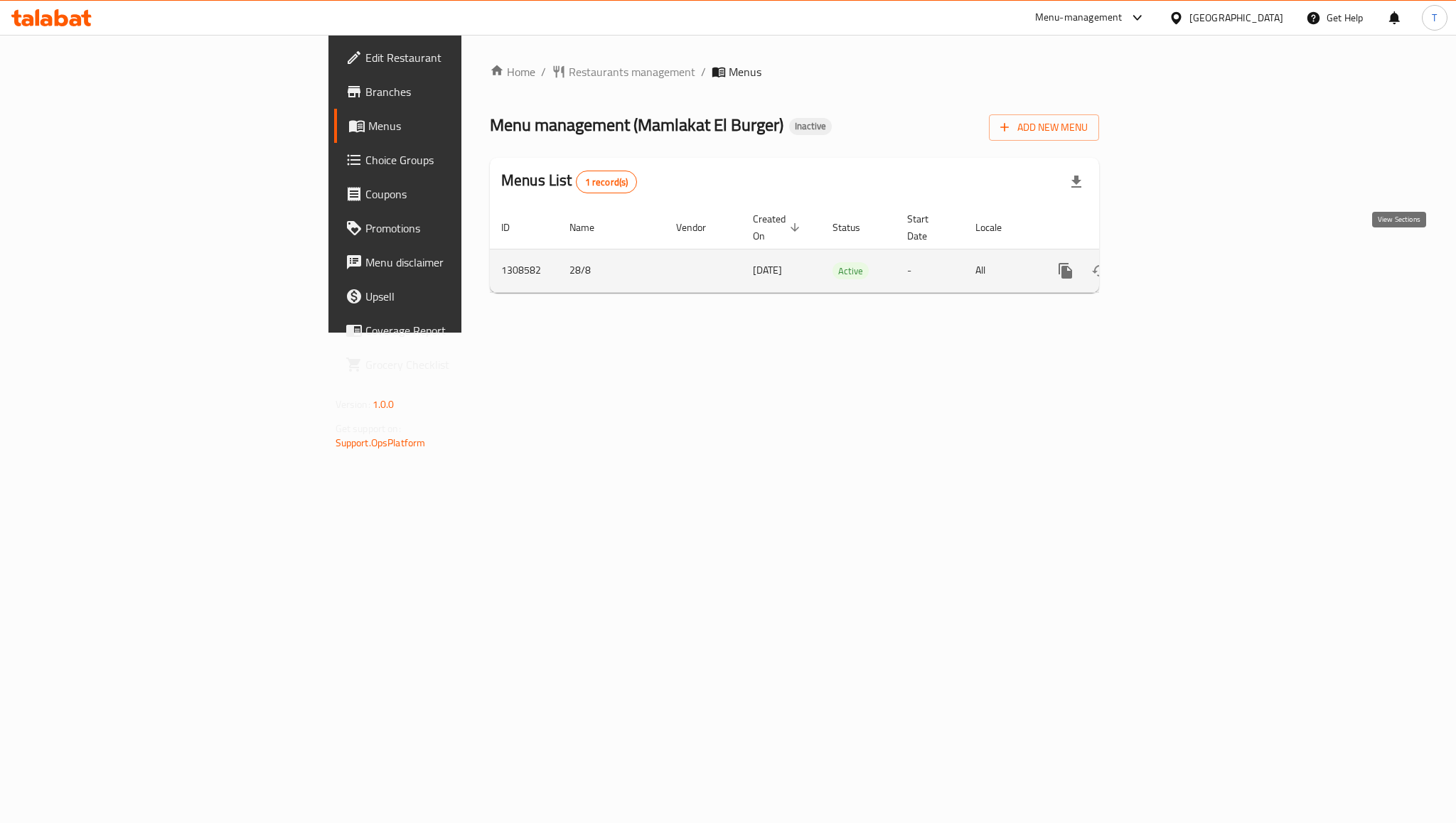
click at [1175, 264] on icon "enhanced table" at bounding box center [1167, 270] width 12 height 12
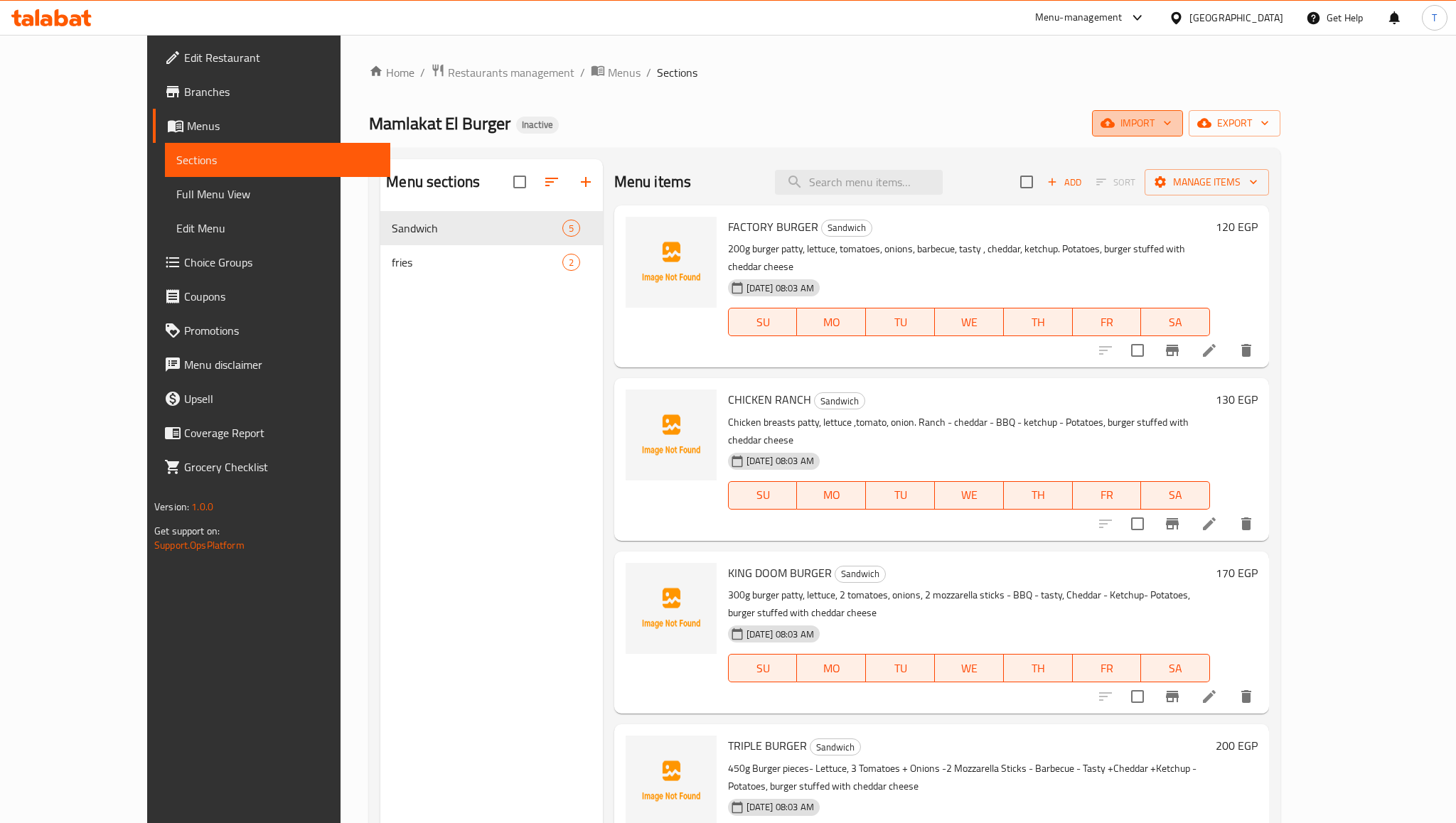
click at [1184, 133] on button "import" at bounding box center [1137, 123] width 91 height 26
click at [1249, 220] on span "Bulk Image upload" at bounding box center [1305, 220] width 141 height 17
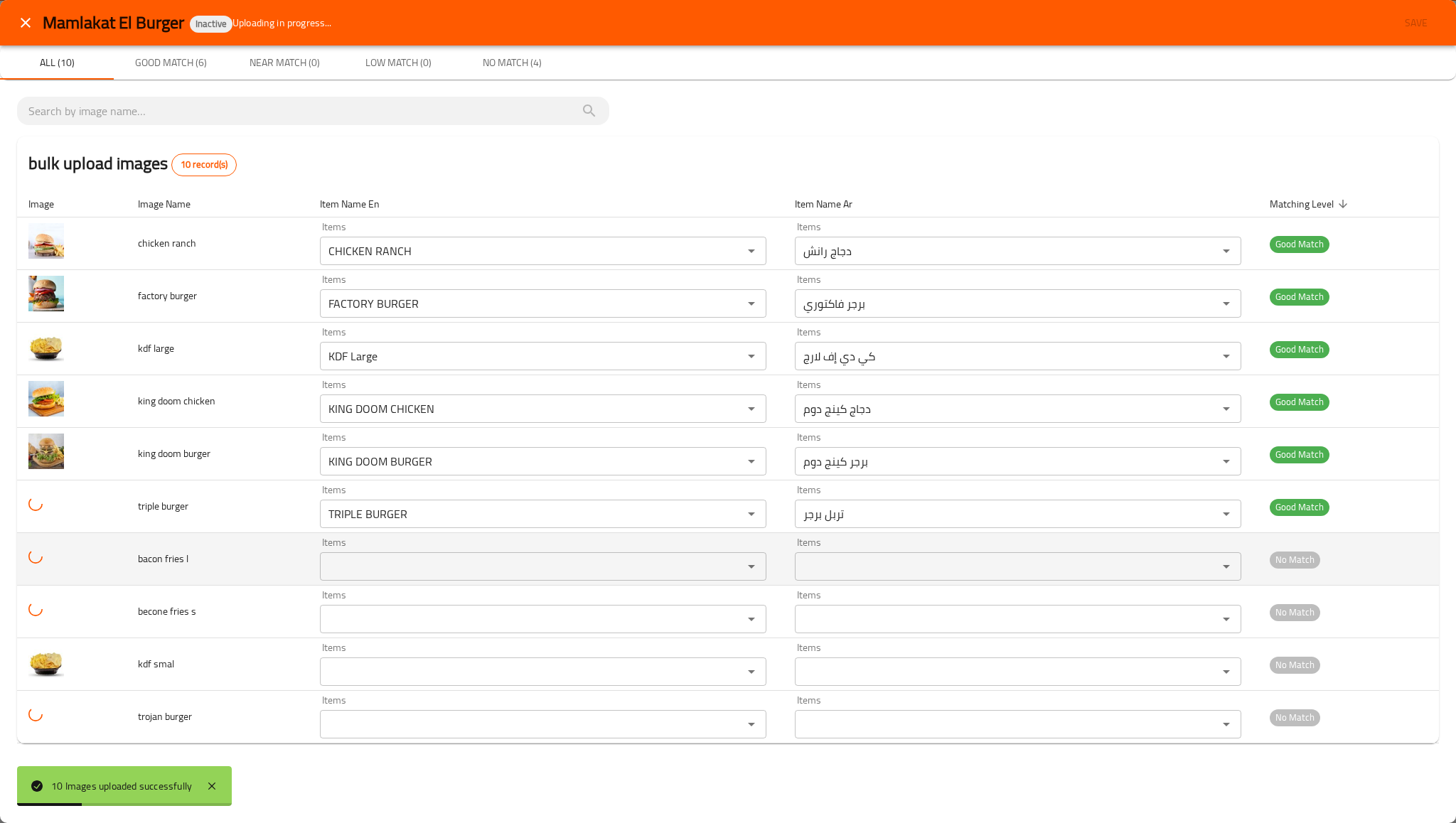
click at [379, 563] on l "Items" at bounding box center [522, 566] width 396 height 20
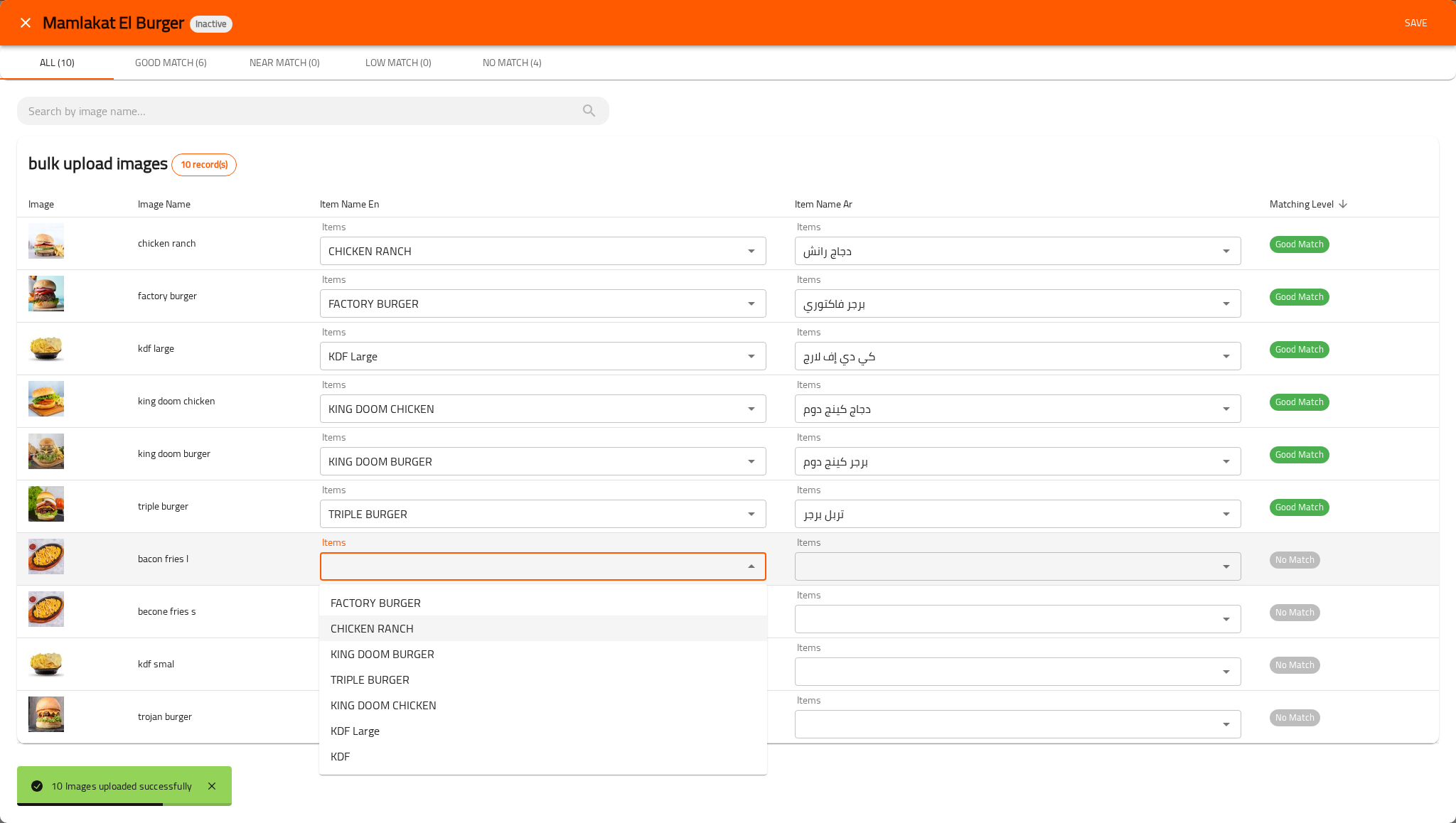
click at [270, 584] on td "bacon fries l" at bounding box center [218, 559] width 182 height 53
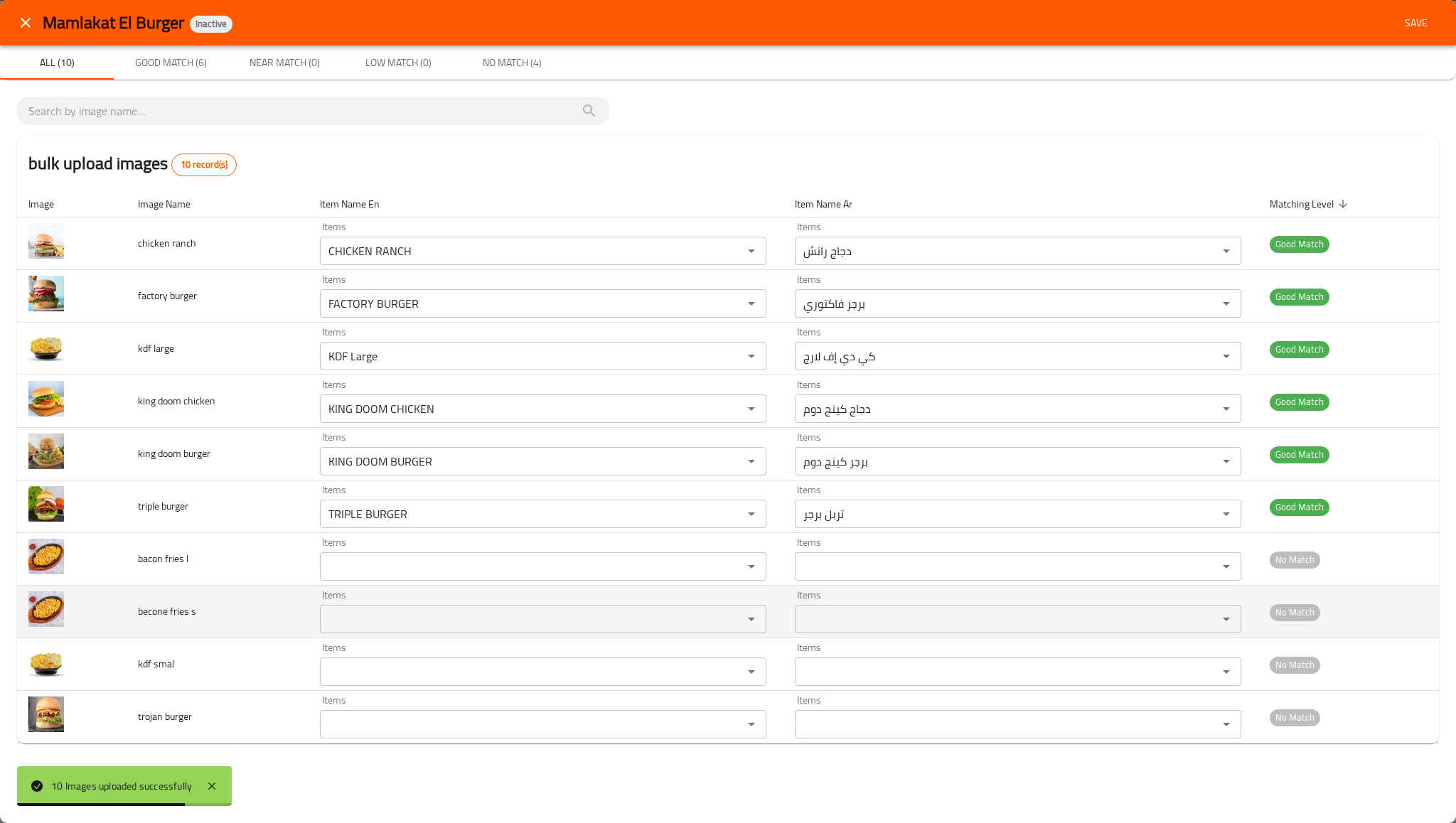
click at [352, 614] on s "Items" at bounding box center [522, 619] width 396 height 20
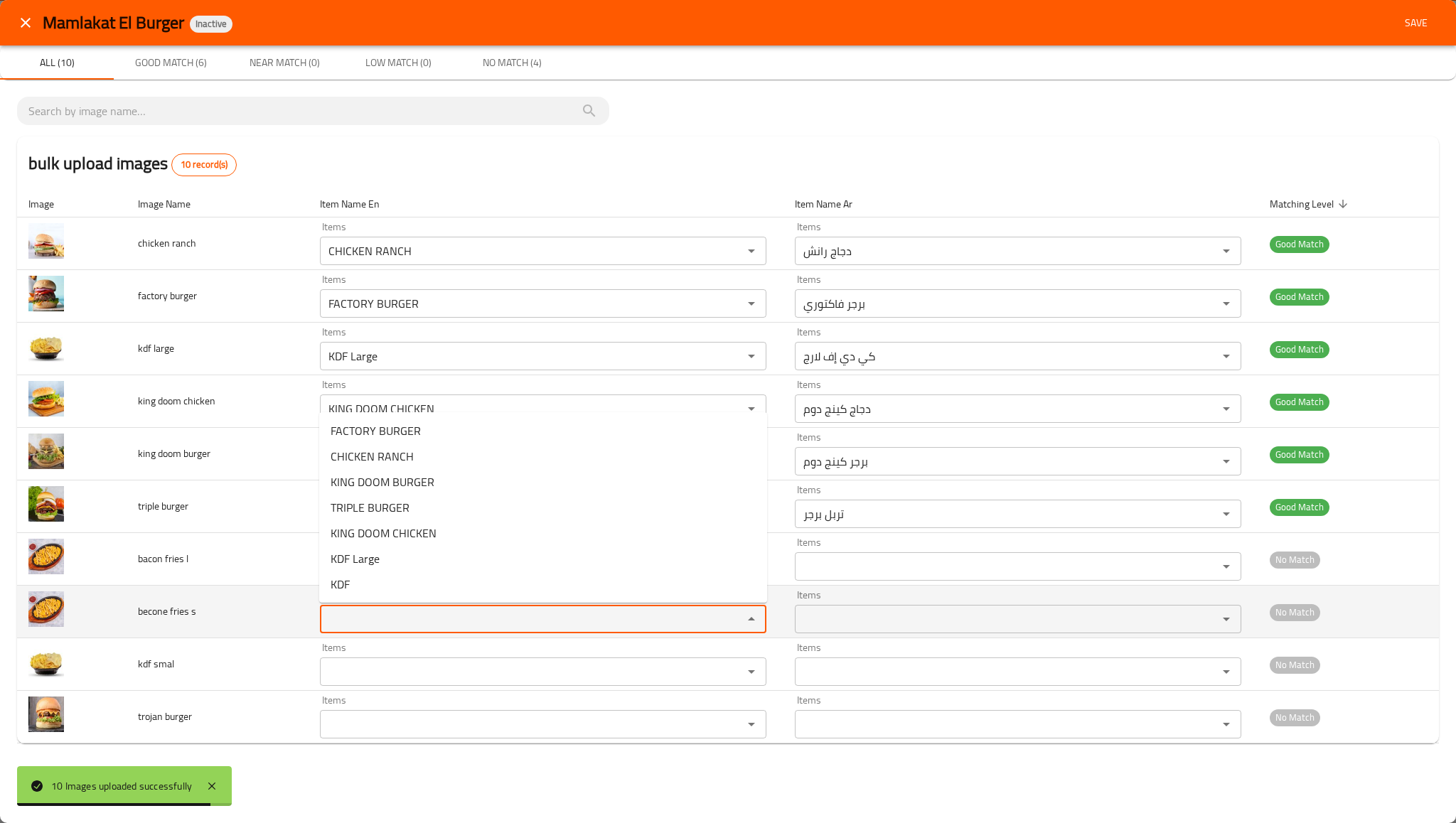
click at [352, 614] on s "Items" at bounding box center [522, 619] width 396 height 20
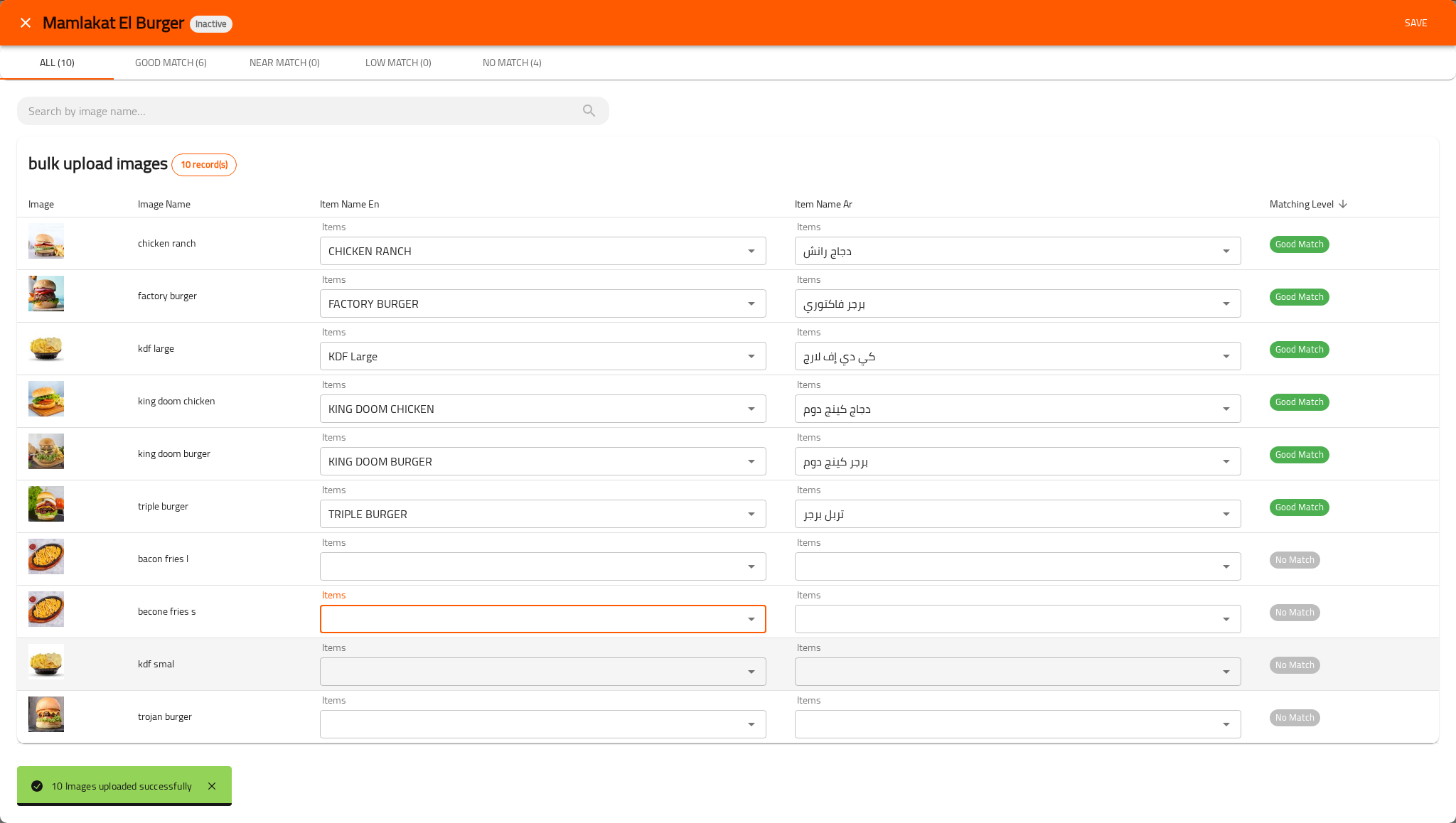
click at [363, 677] on smal "Items" at bounding box center [522, 671] width 396 height 20
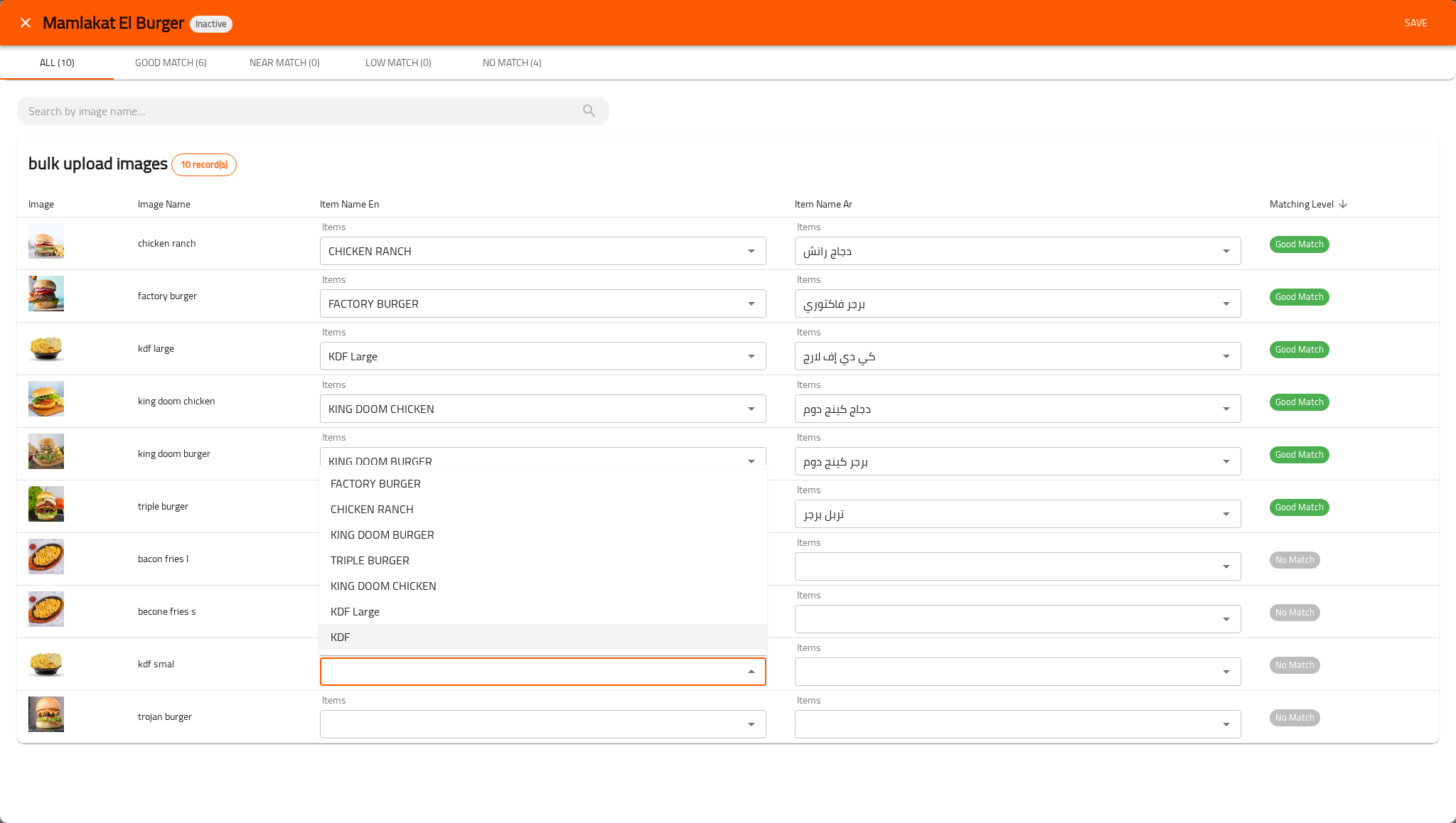
click at [363, 646] on smal-option-6 "KDF" at bounding box center [543, 636] width 448 height 26
type smal "KDF"
type smal-ar "كي دي إف"
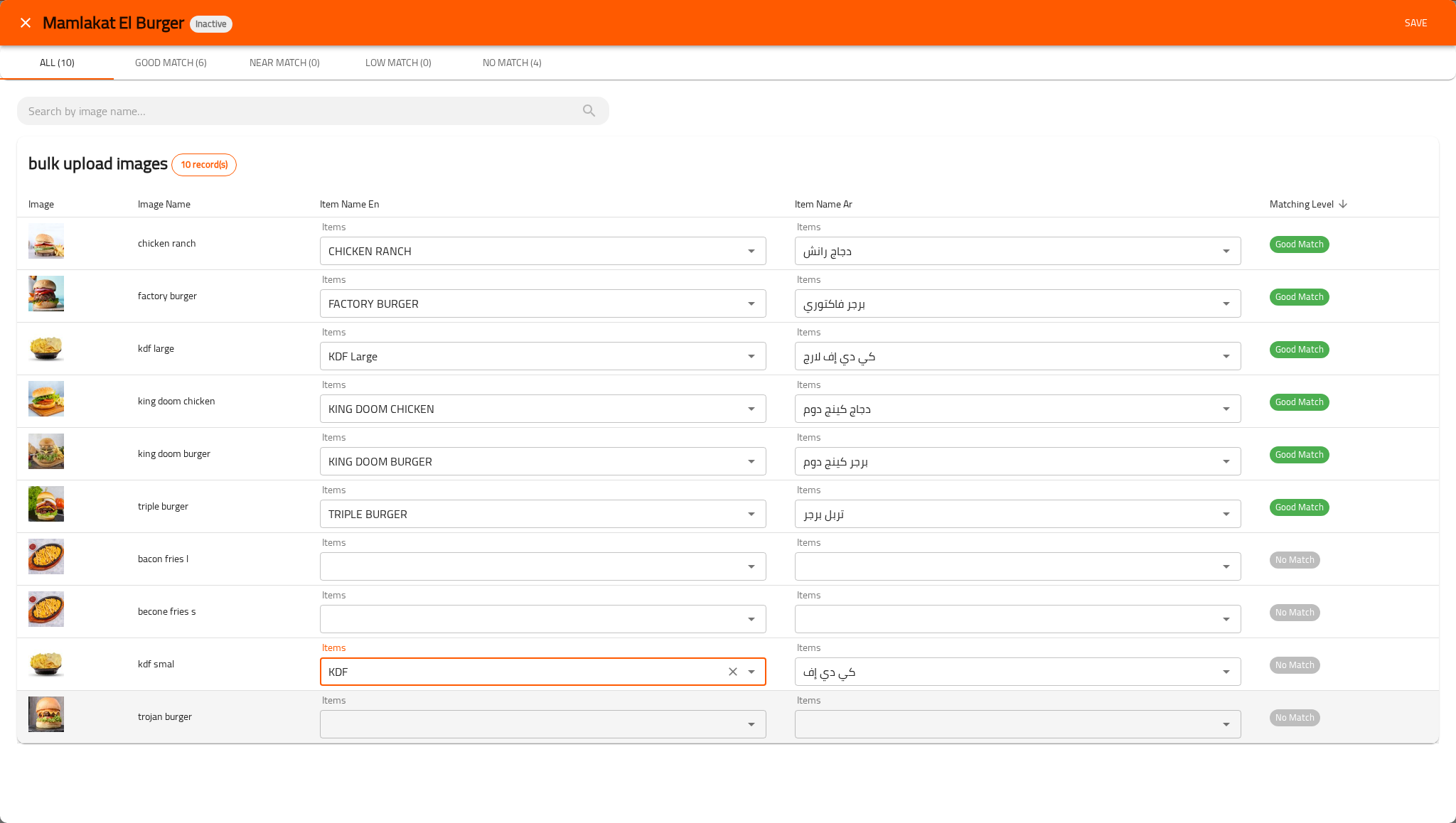
click at [368, 710] on div "Items" at bounding box center [543, 724] width 447 height 29
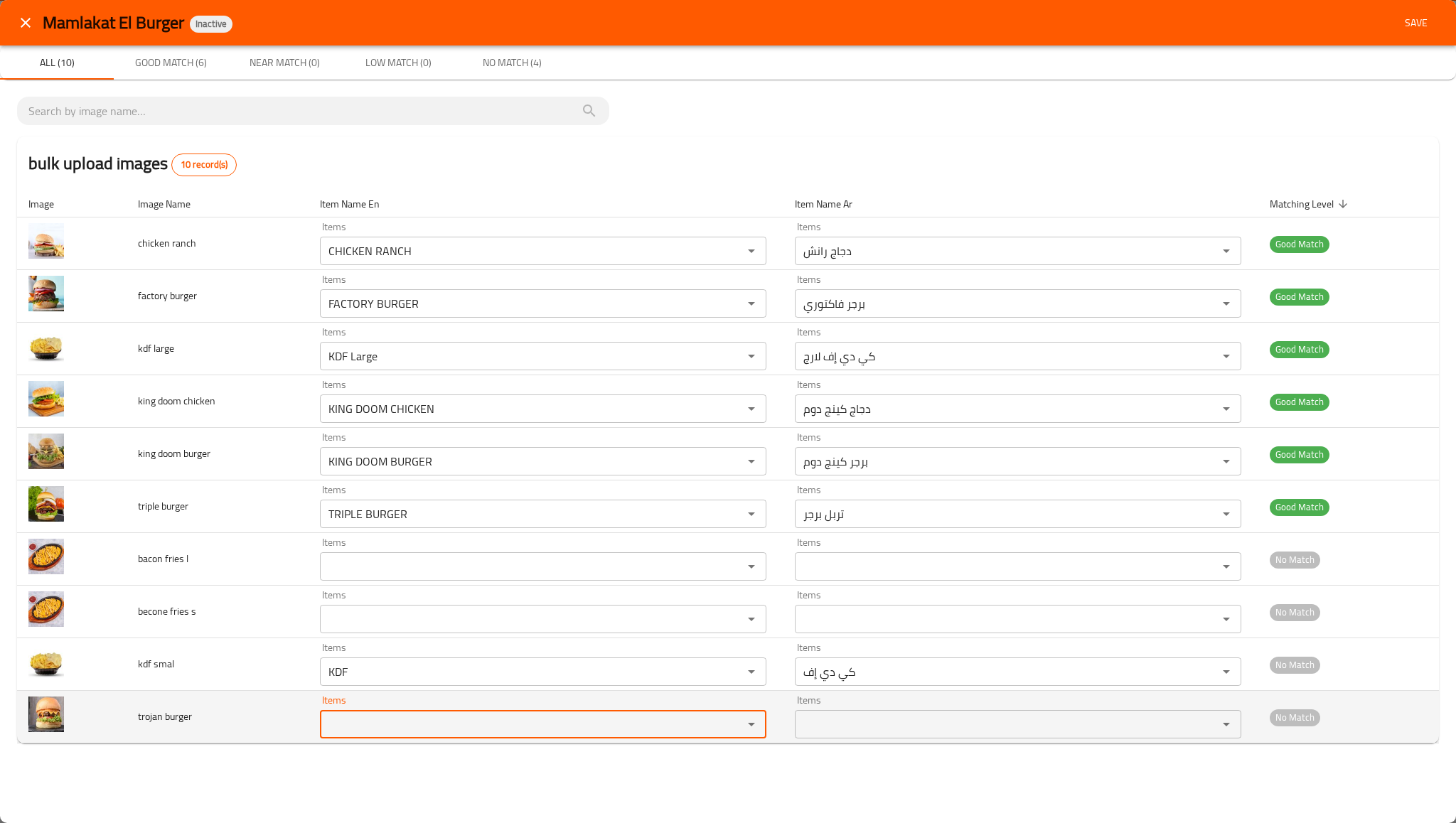
type burger "r"
type burger "t"
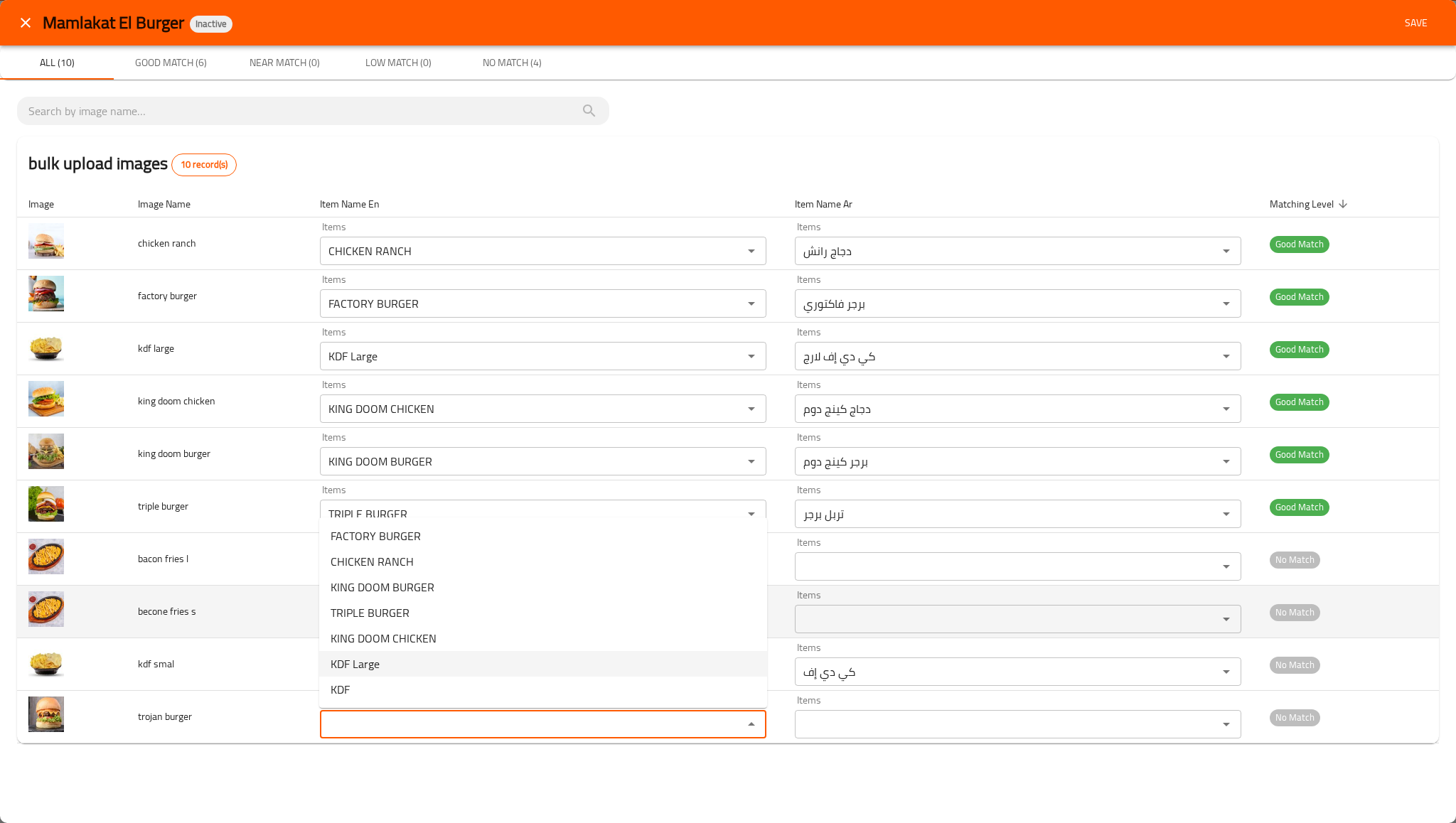
click at [262, 622] on td "becone fries s" at bounding box center [218, 612] width 182 height 53
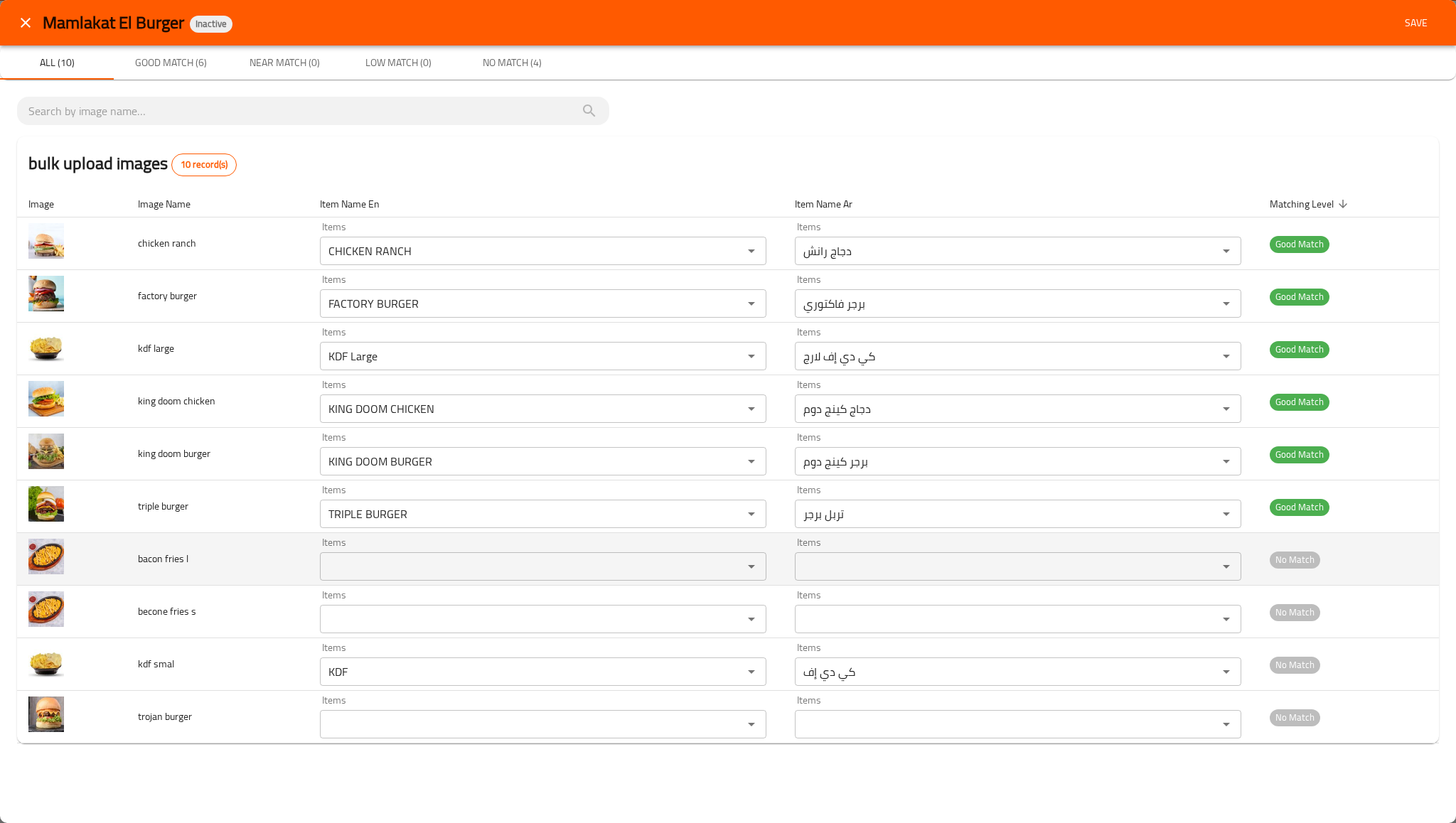
click at [166, 562] on span "bacon fries l" at bounding box center [163, 558] width 51 height 18
copy span "bacon fries l"
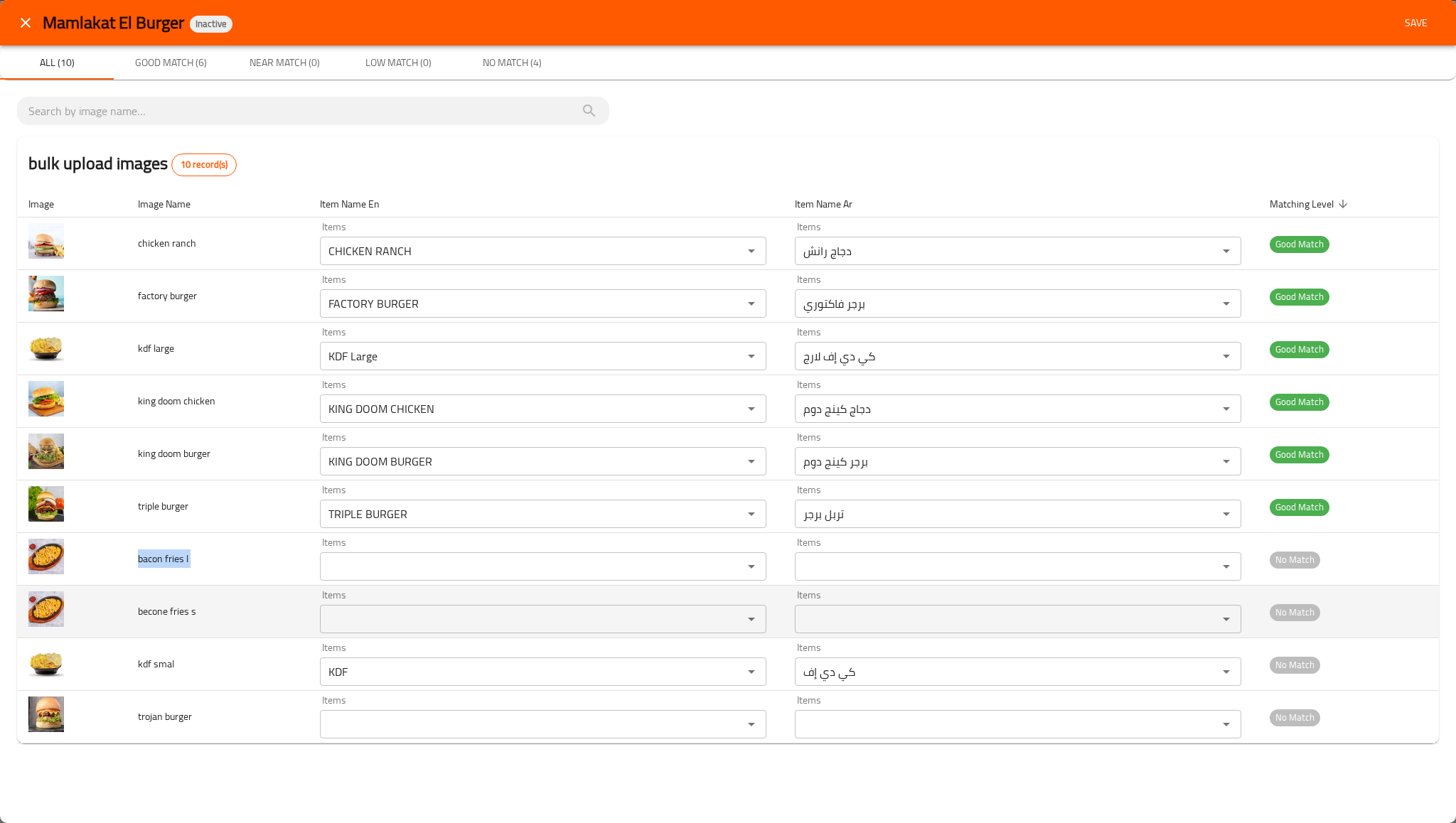
click at [163, 617] on span "becone fries s" at bounding box center [167, 611] width 59 height 18
copy span "becone fries s"
click at [416, 617] on s "Items" at bounding box center [522, 619] width 396 height 20
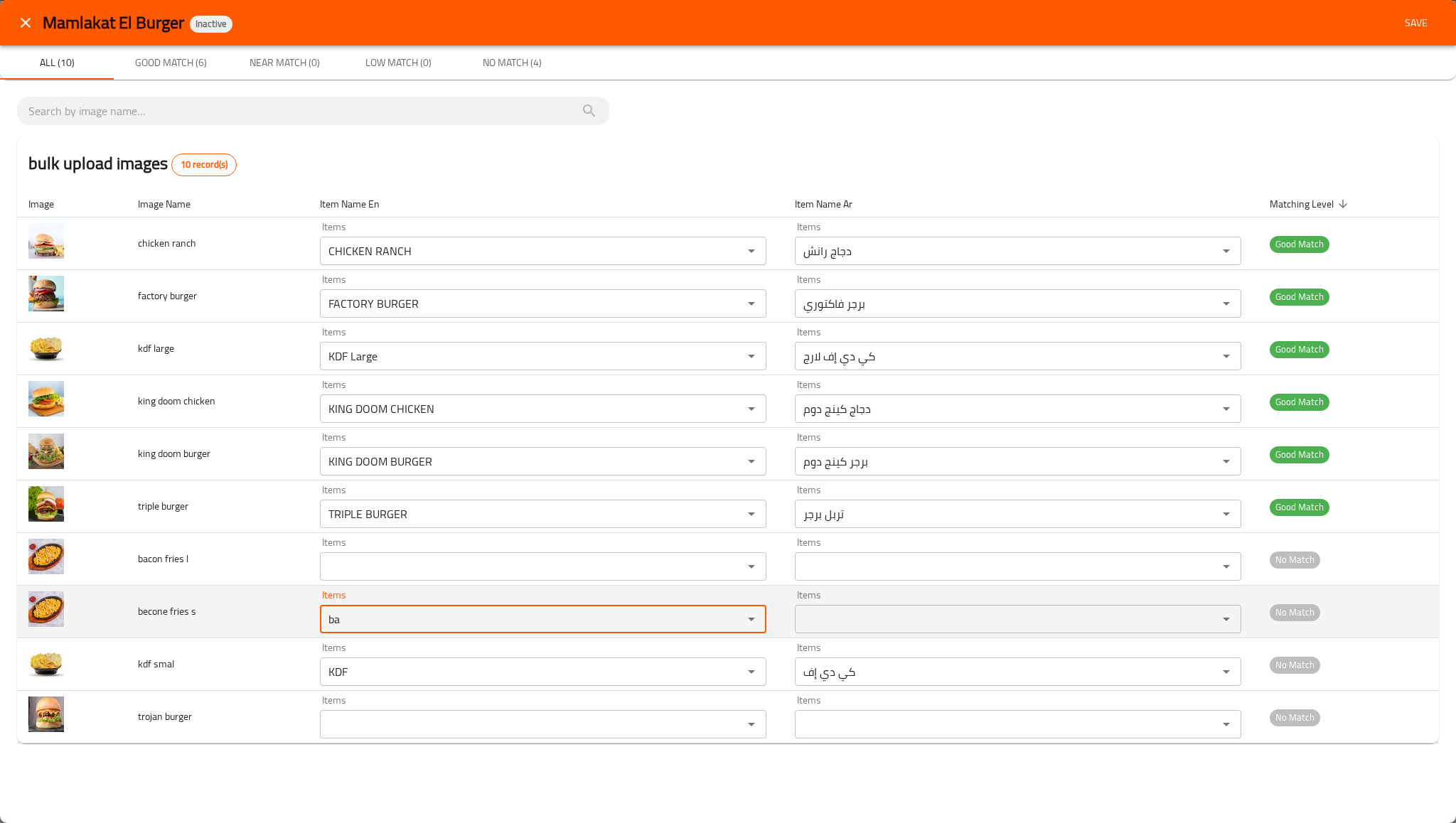
type s "b"
click at [175, 621] on span "becone fries s" at bounding box center [167, 611] width 59 height 18
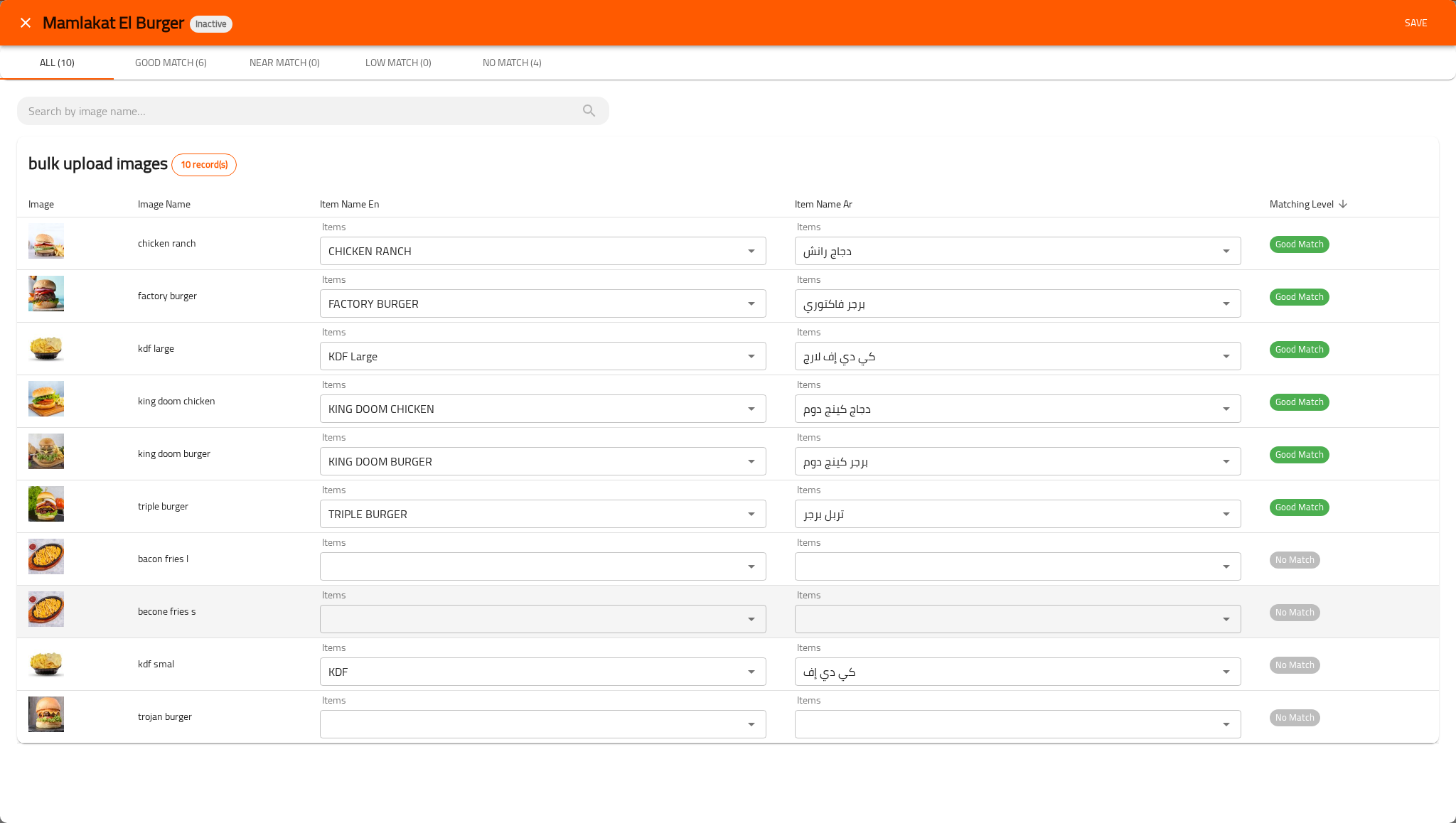
click at [175, 621] on span "becone fries s" at bounding box center [167, 611] width 59 height 18
copy span "becone fries s"
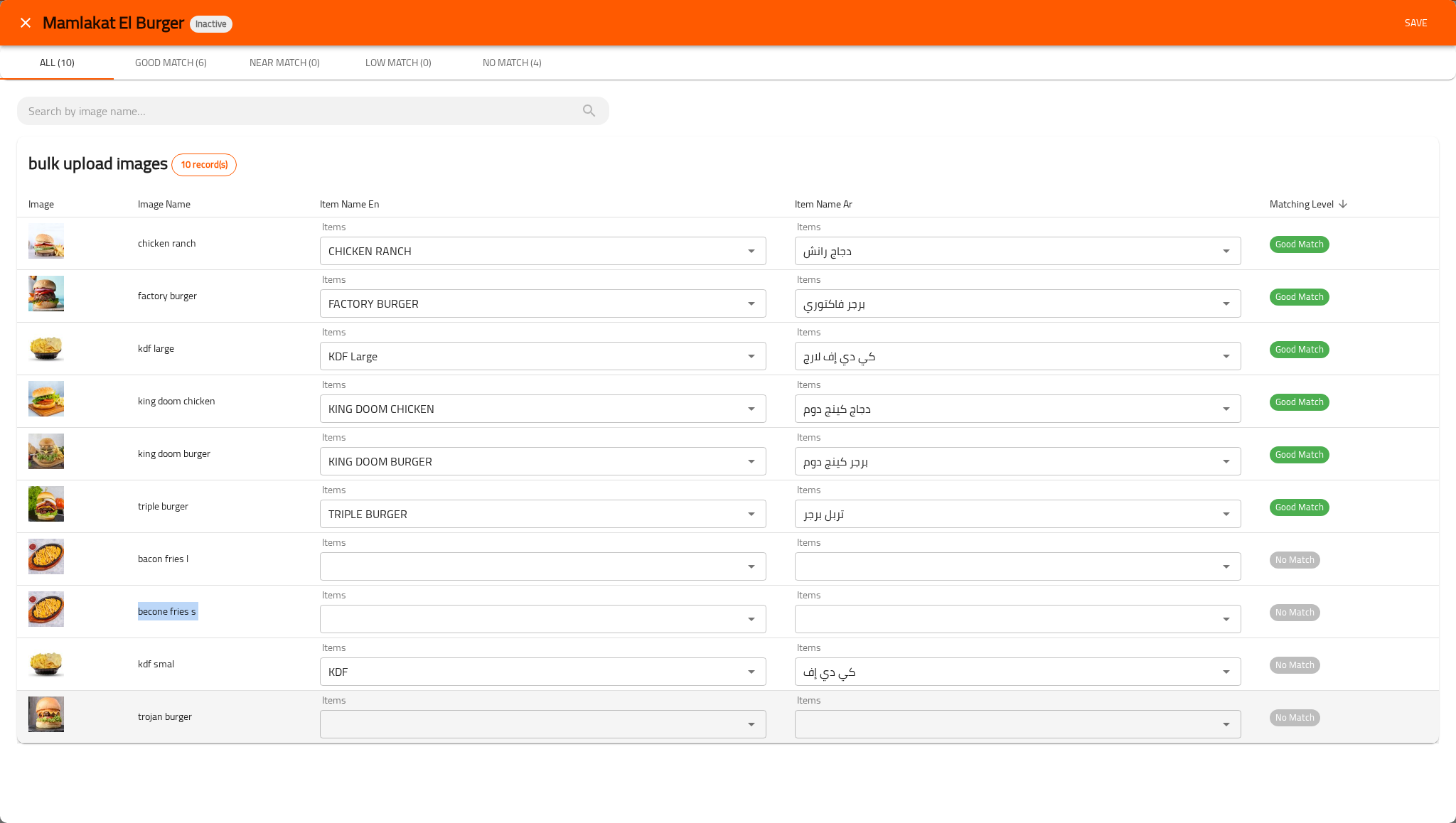
click at [174, 711] on span "trojan burger" at bounding box center [165, 716] width 54 height 18
copy span "trojan burger"
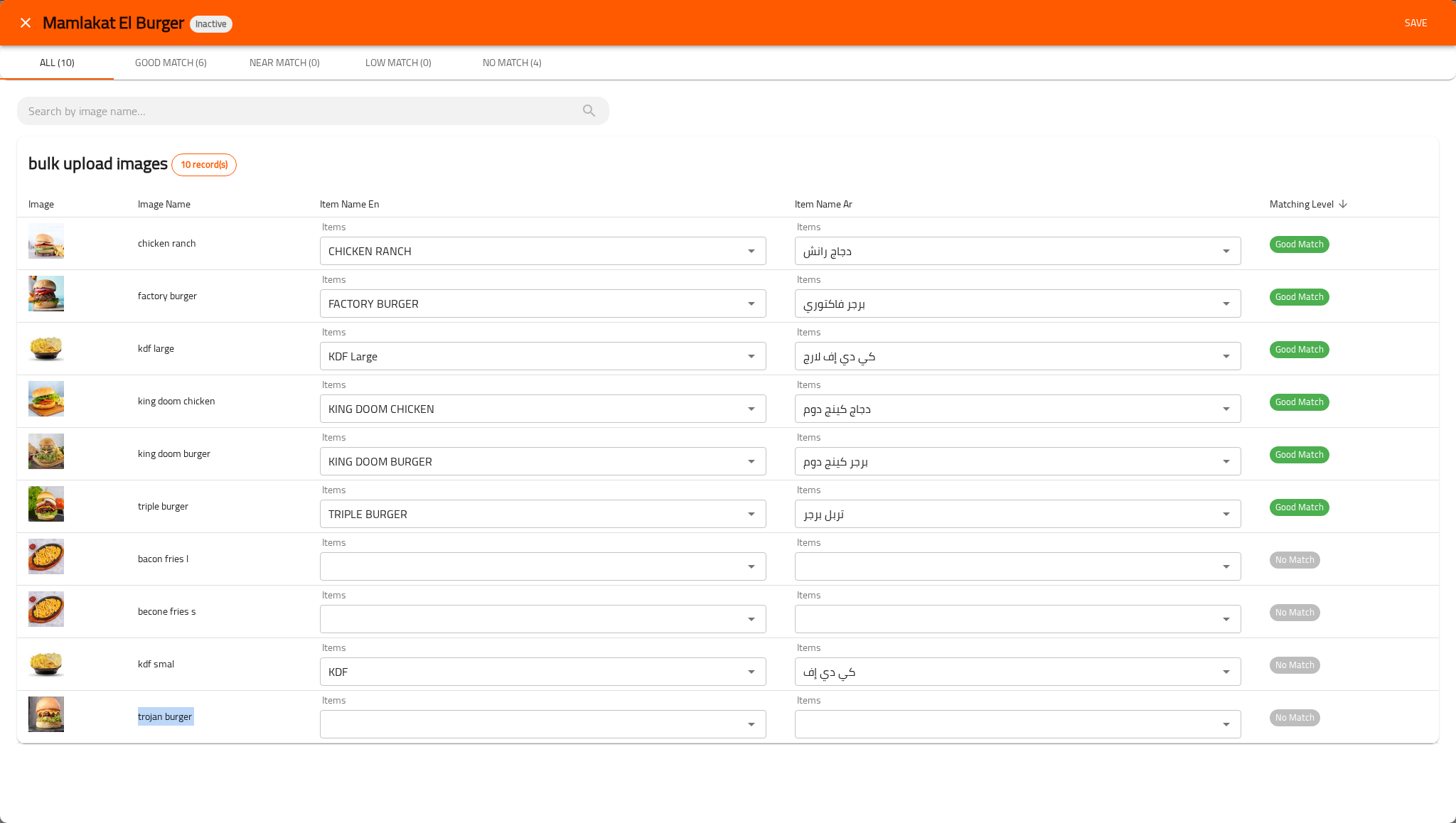
click at [1424, 16] on span "Save" at bounding box center [1416, 23] width 34 height 18
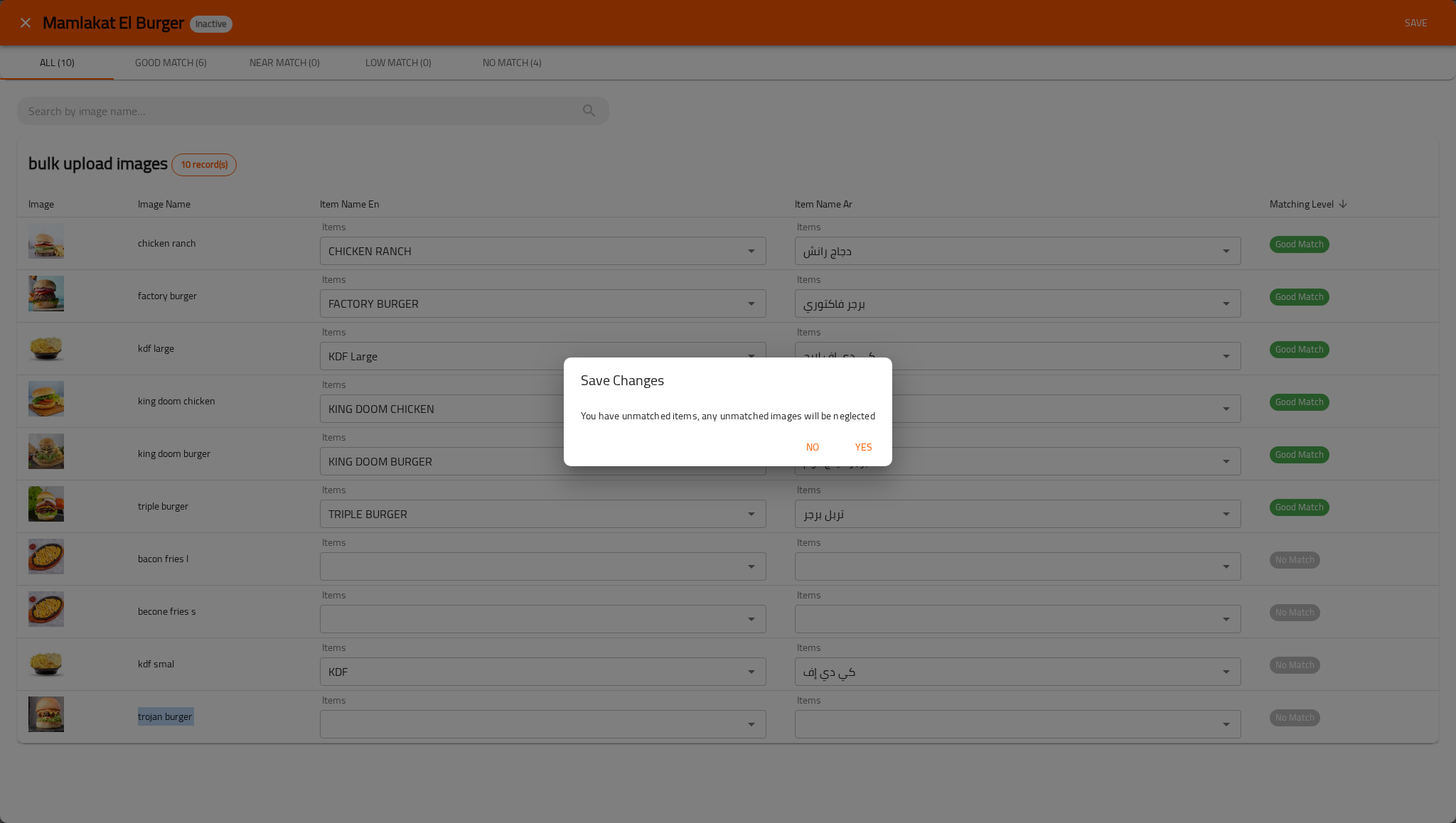
click at [866, 451] on span "Yes" at bounding box center [863, 447] width 34 height 18
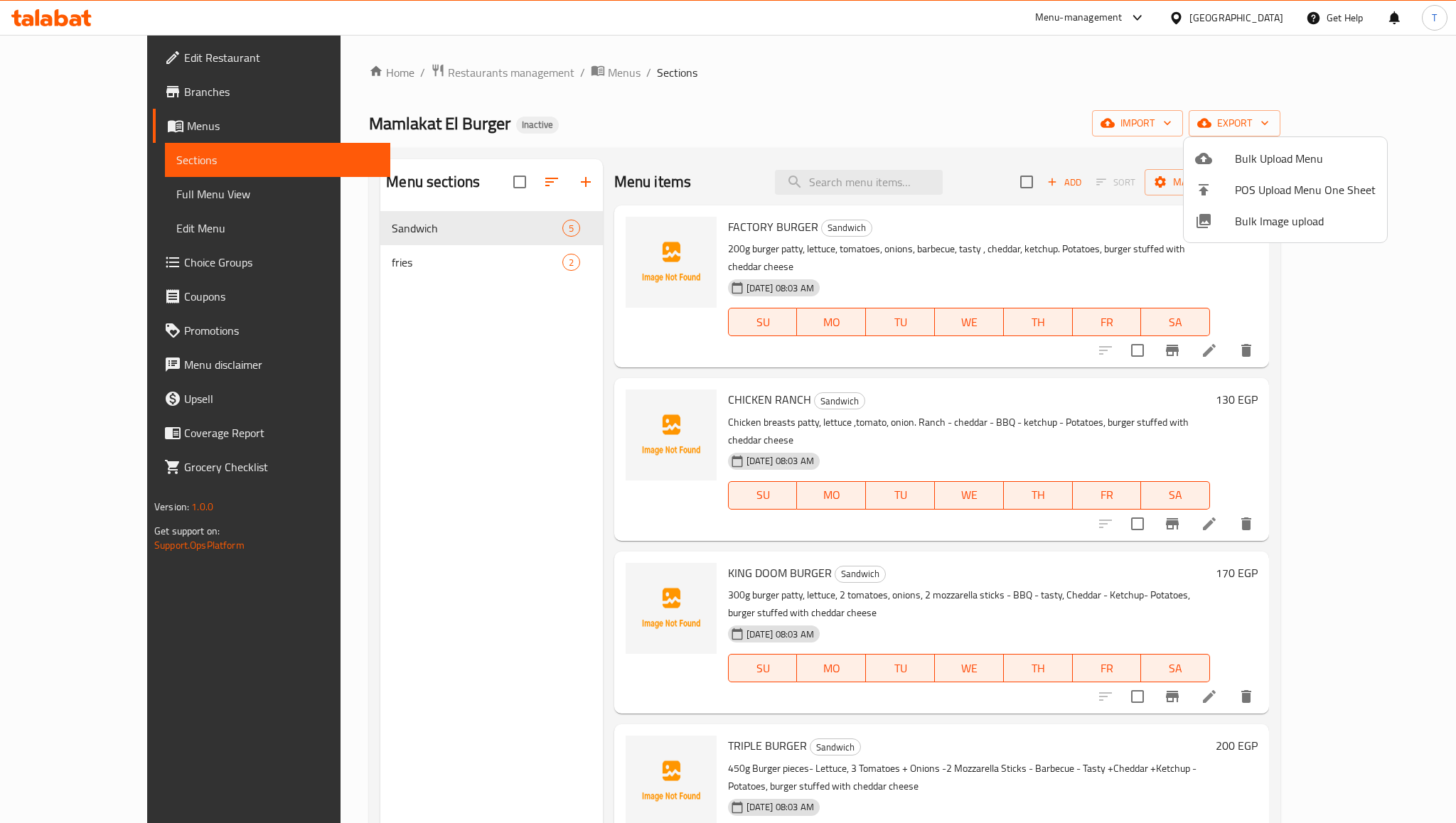
click at [866, 451] on div at bounding box center [728, 411] width 1456 height 823
click at [177, 202] on span "Full Menu View" at bounding box center [278, 193] width 203 height 17
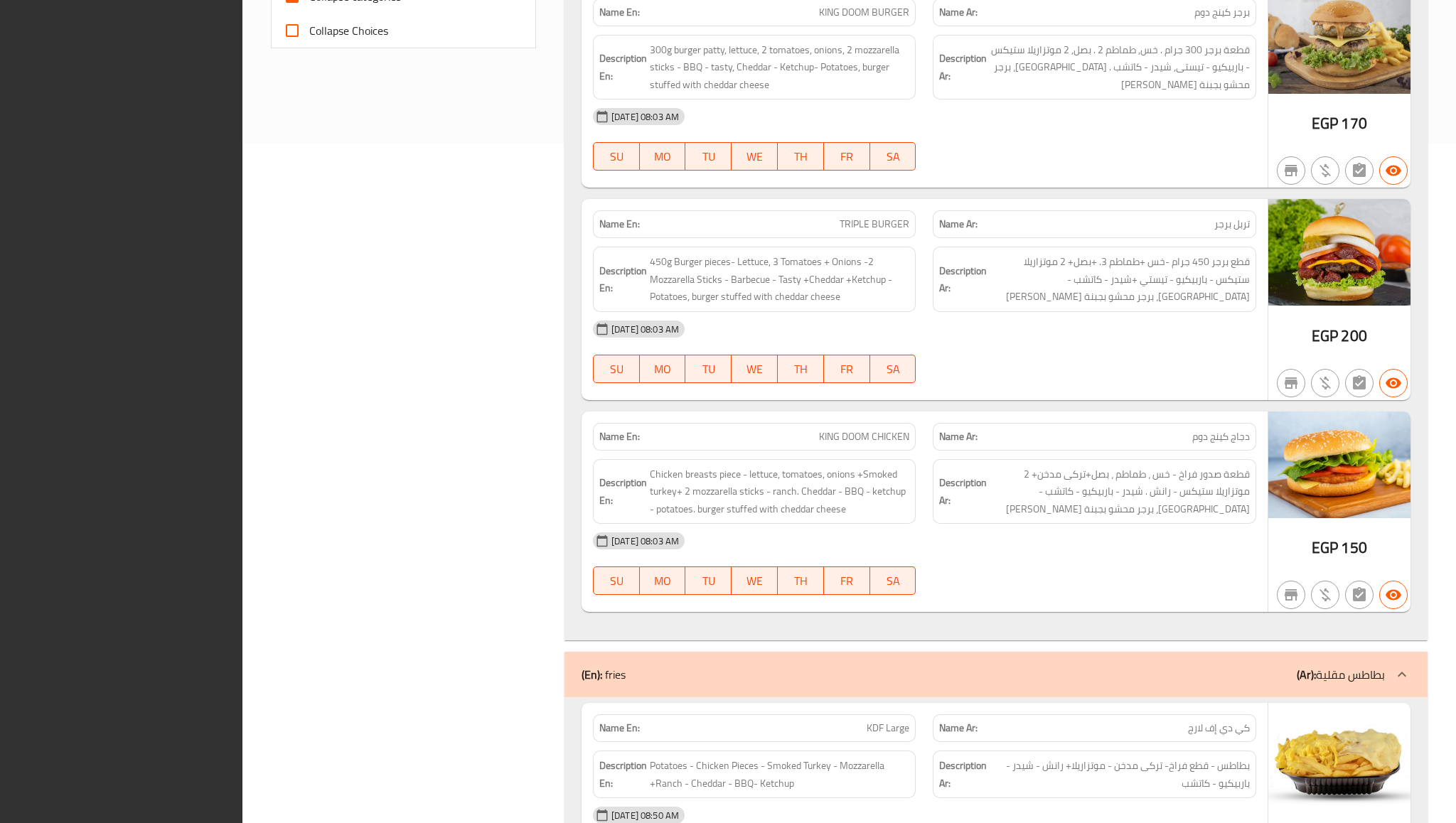
scroll to position [994, 0]
